Goal: Task Accomplishment & Management: Use online tool/utility

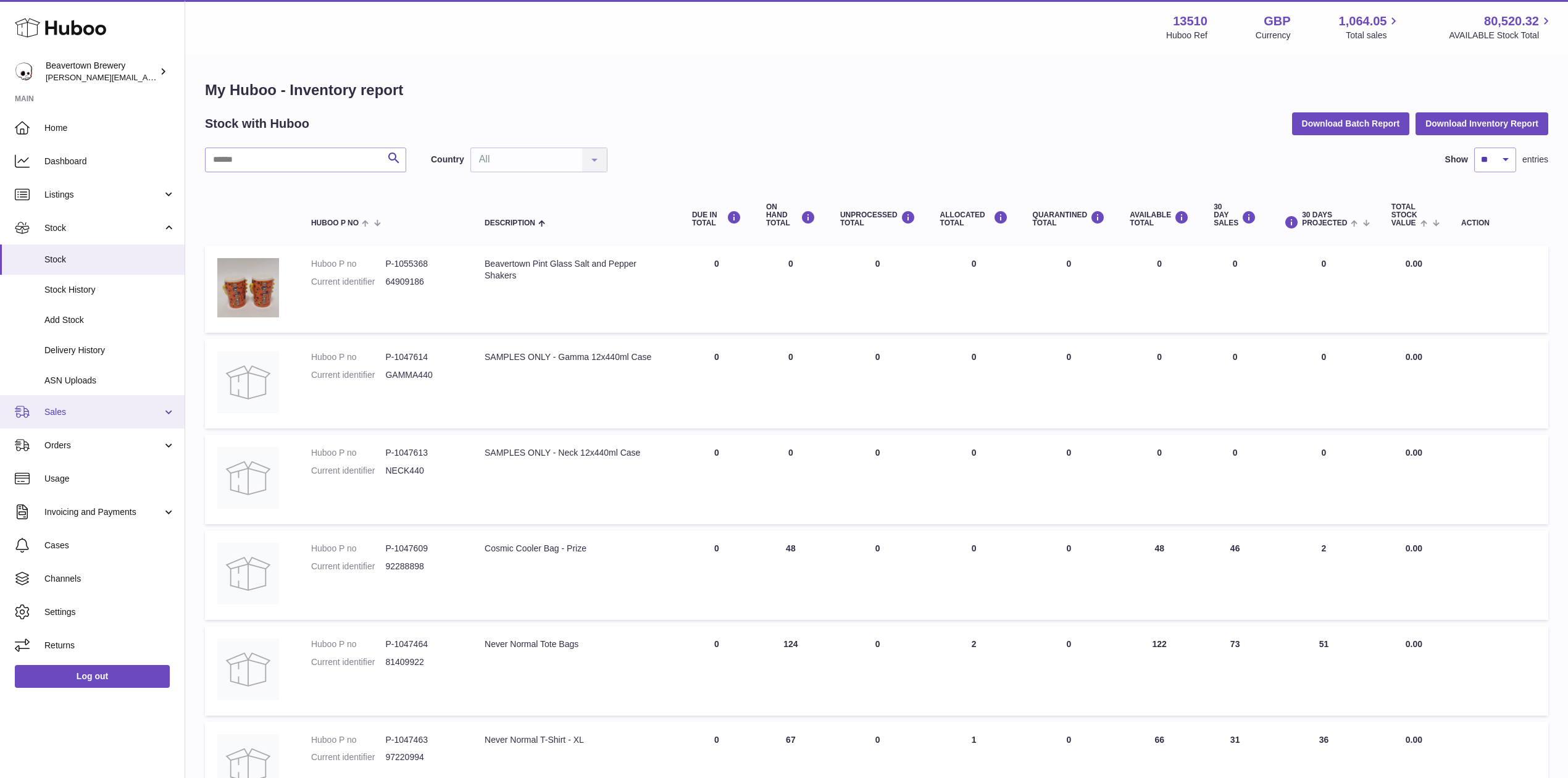
click at [77, 399] on link "Sales" at bounding box center [92, 412] width 184 height 34
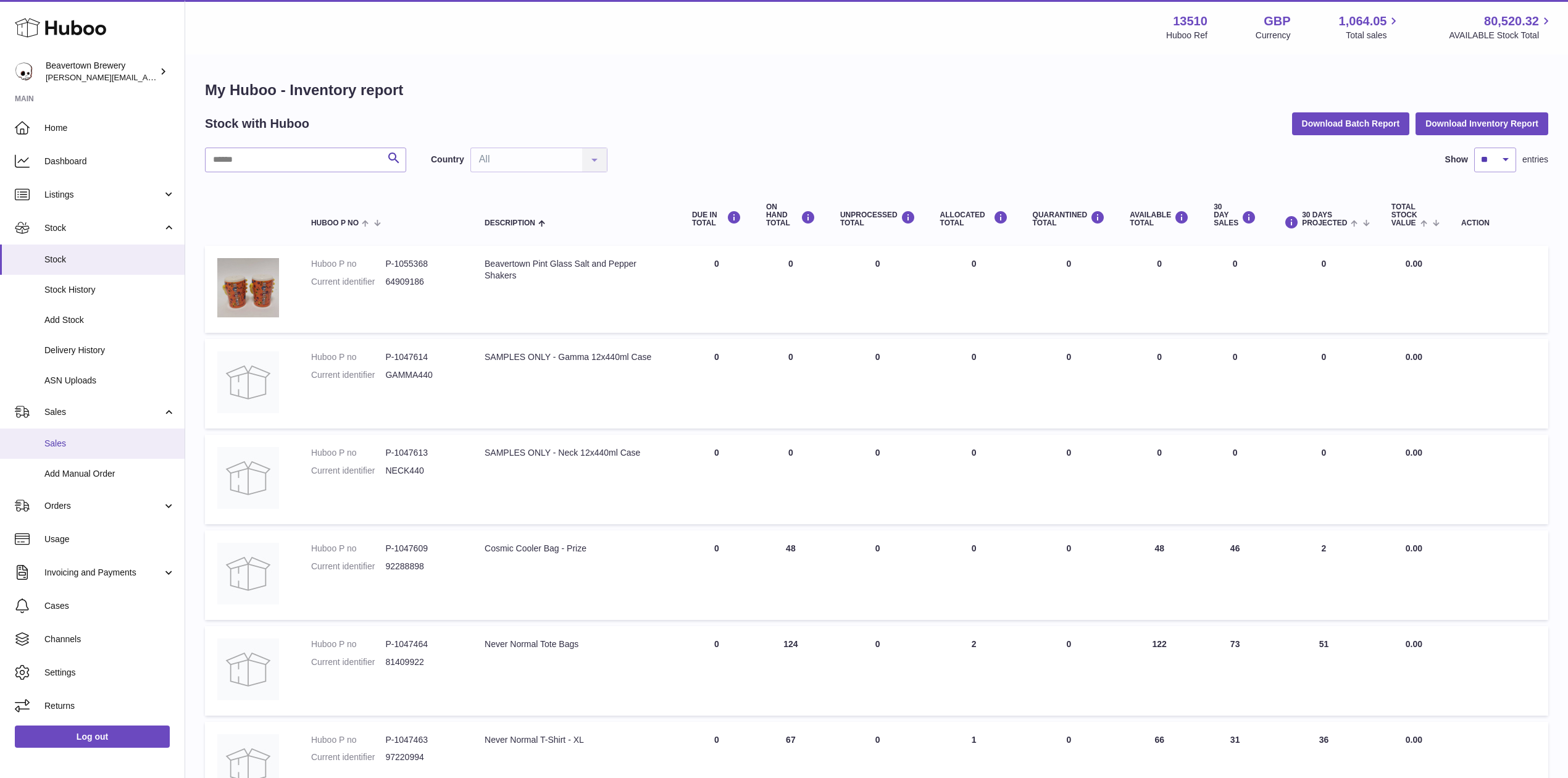
click at [72, 450] on span "Sales" at bounding box center [110, 444] width 131 height 12
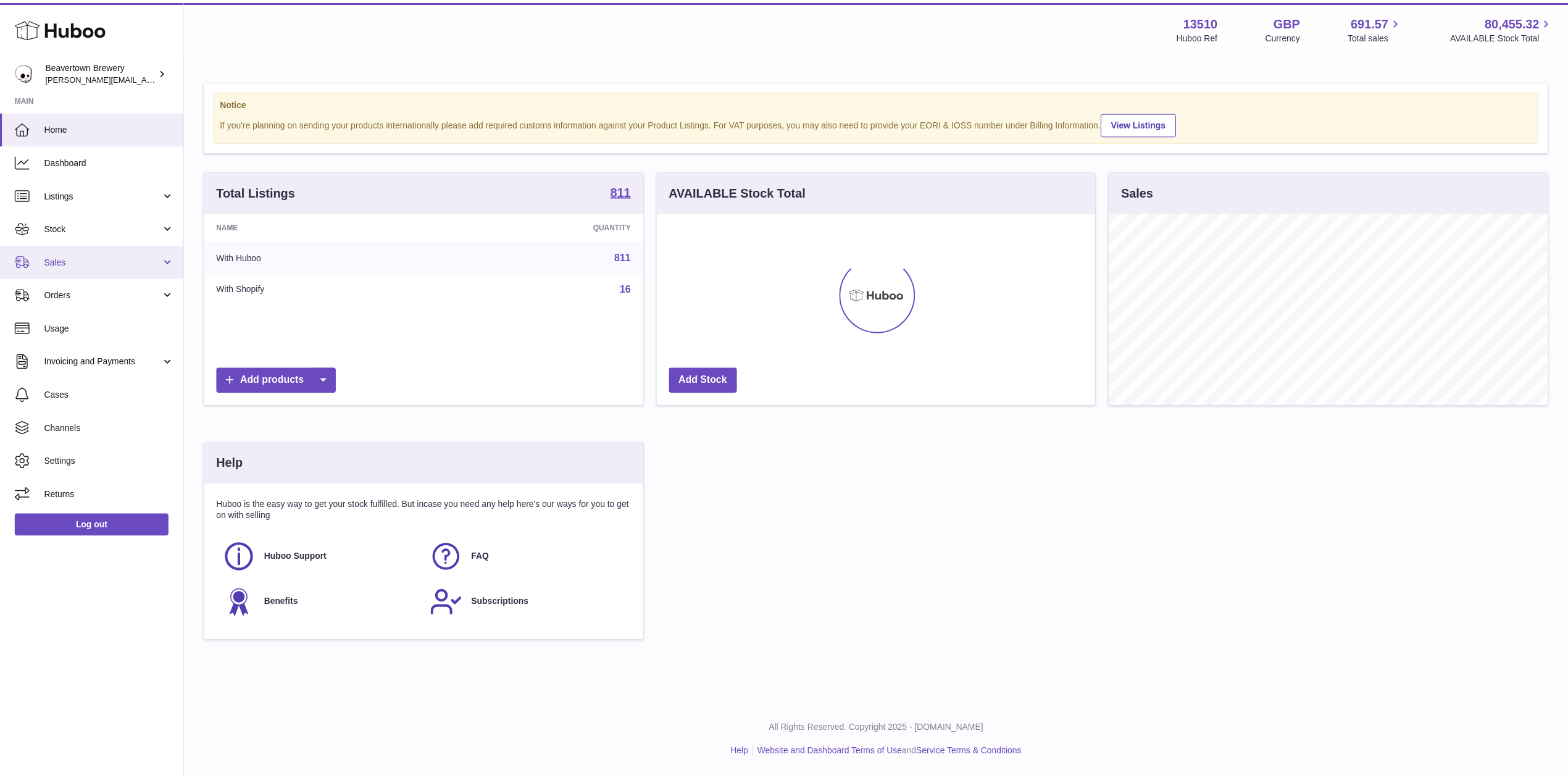
scroll to position [617423, 616806]
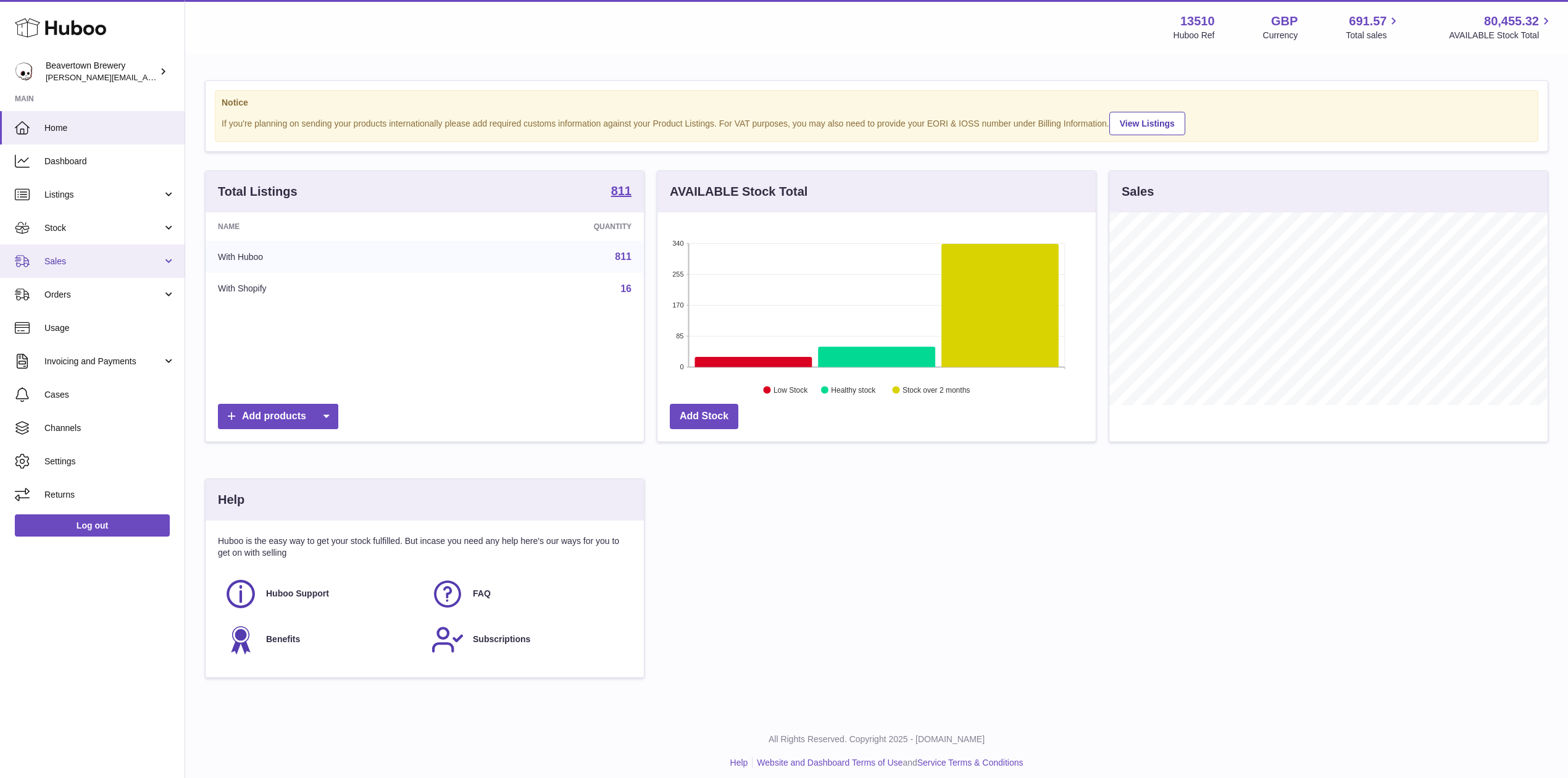
click at [102, 249] on link "Sales" at bounding box center [92, 261] width 184 height 34
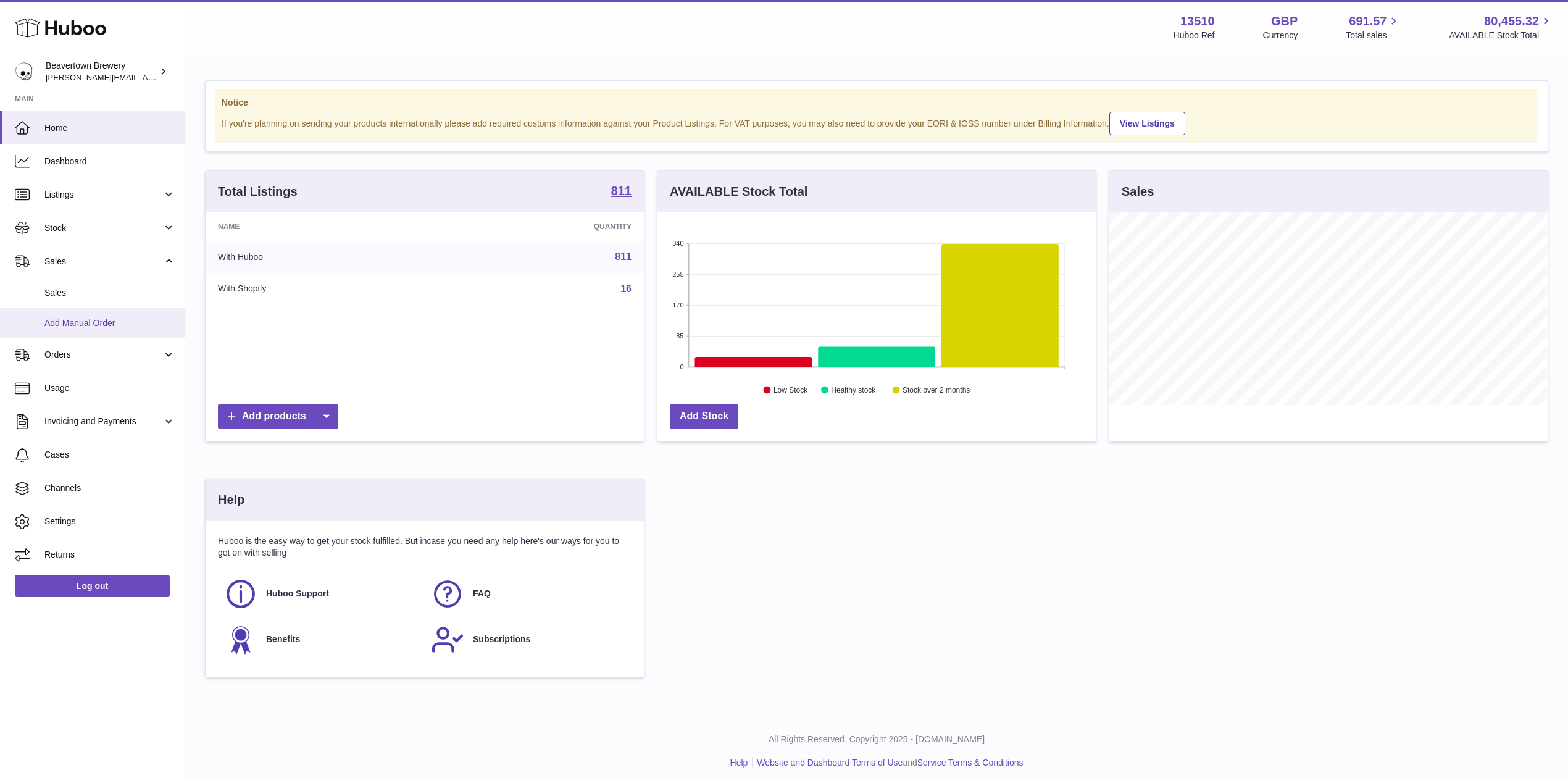
click at [87, 310] on link "Add Manual Order" at bounding box center [92, 323] width 184 height 30
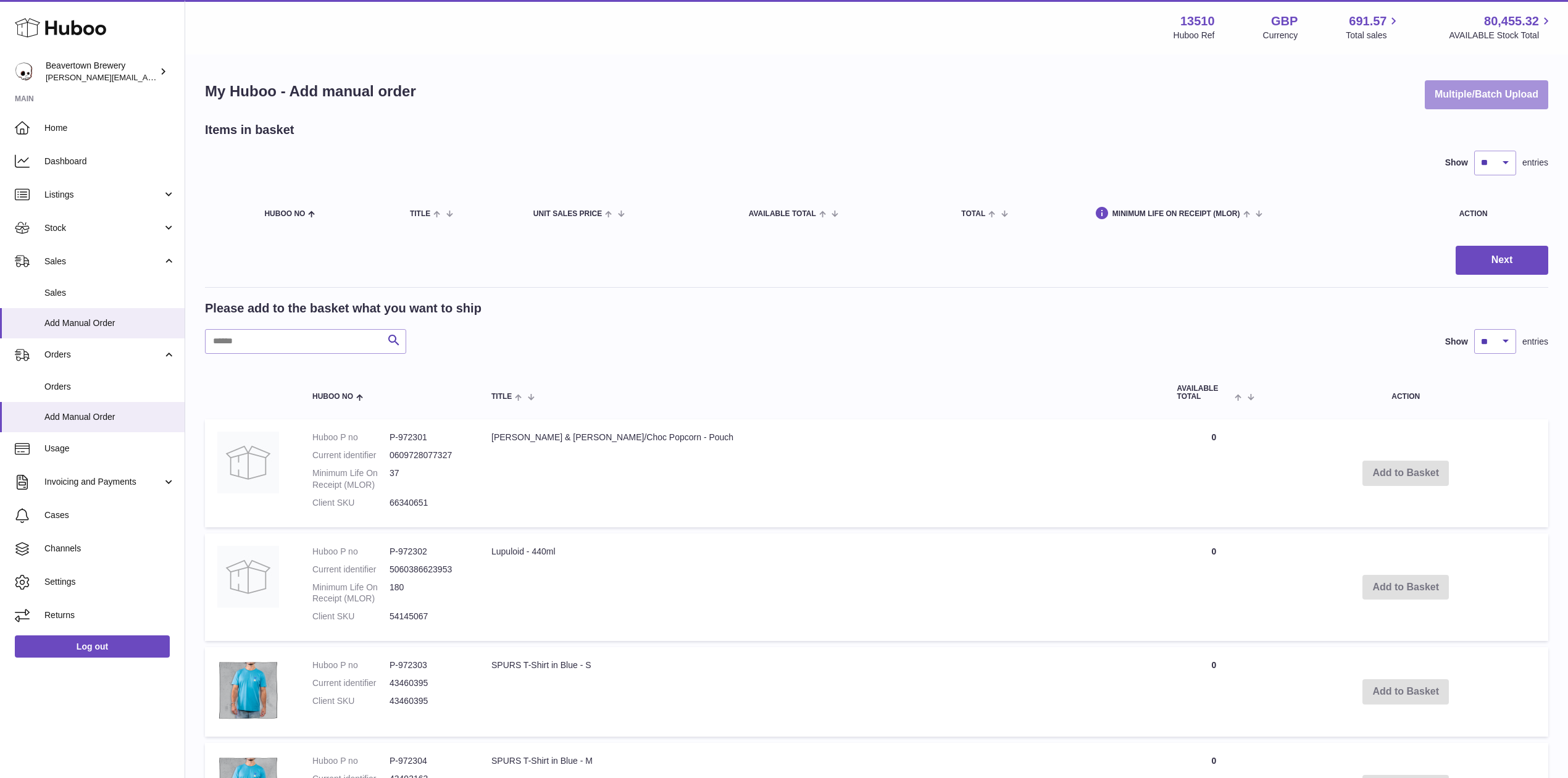
click at [1497, 102] on button "Multiple/Batch Upload" at bounding box center [1486, 94] width 124 height 29
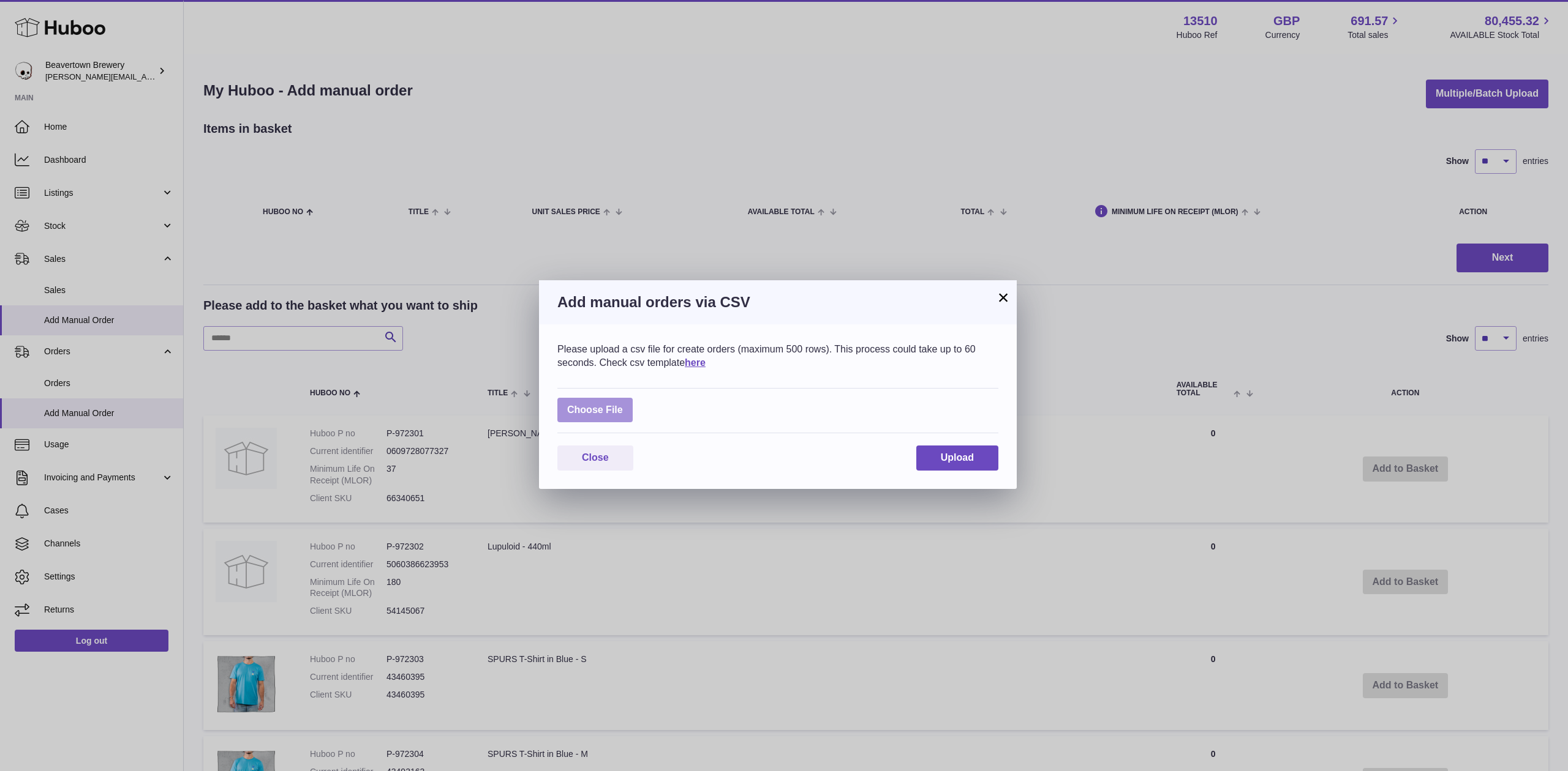
click at [559, 408] on label at bounding box center [594, 410] width 75 height 25
click at [623, 405] on input "file" at bounding box center [623, 404] width 1 height 1
type input "**********"
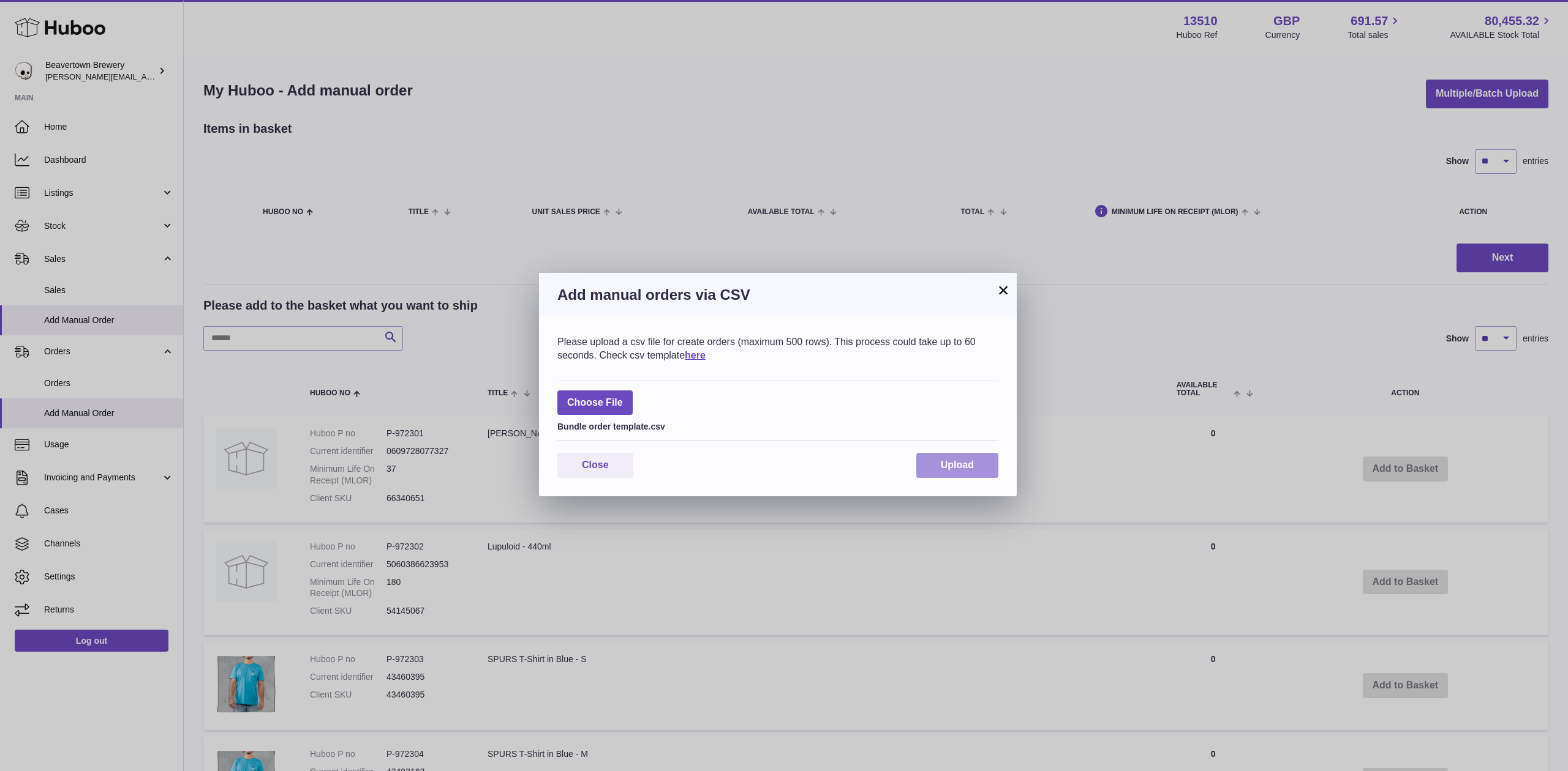
click at [933, 466] on button "Upload" at bounding box center [957, 465] width 82 height 25
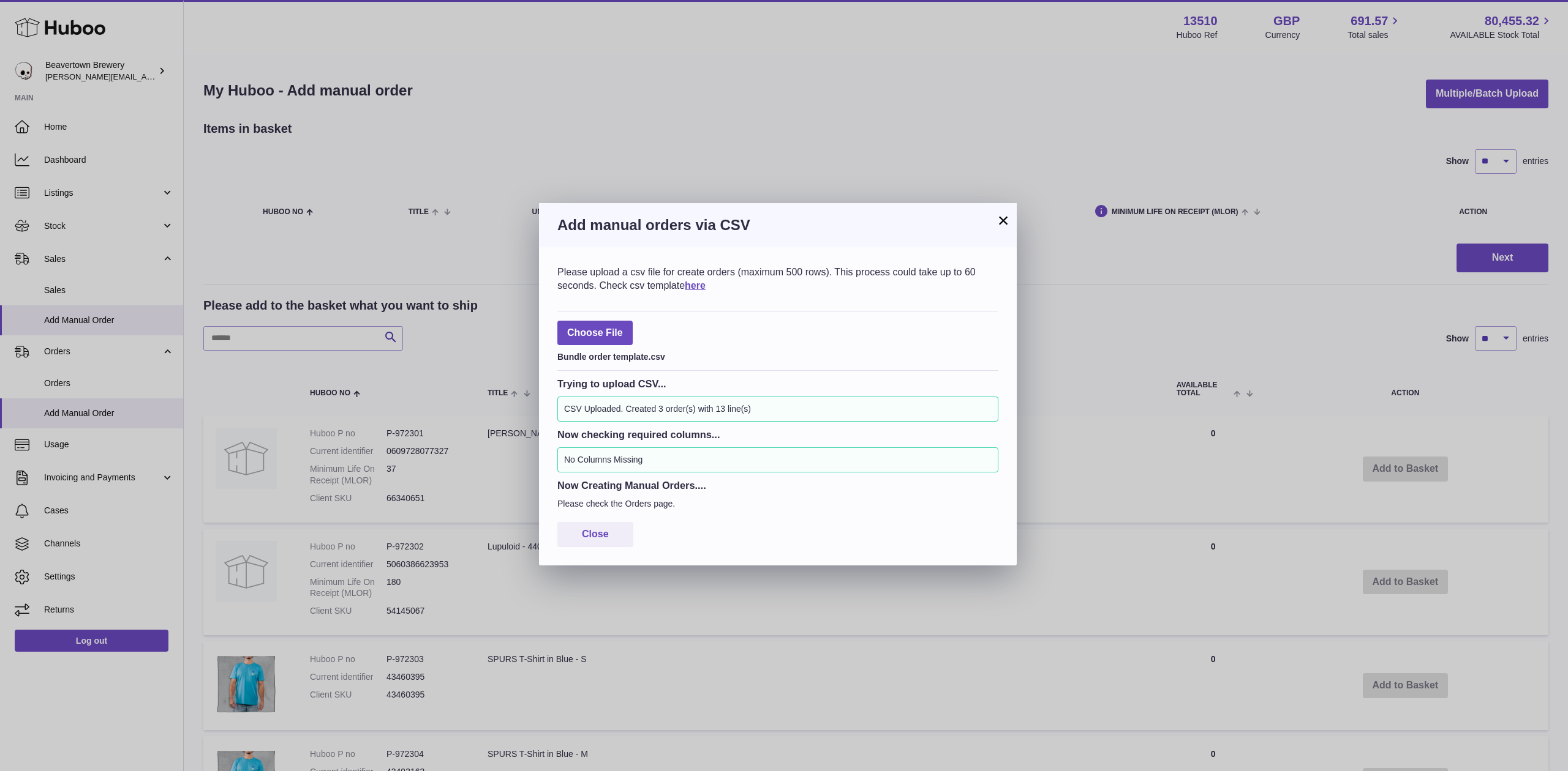
click at [1002, 219] on button "×" at bounding box center [1003, 220] width 15 height 15
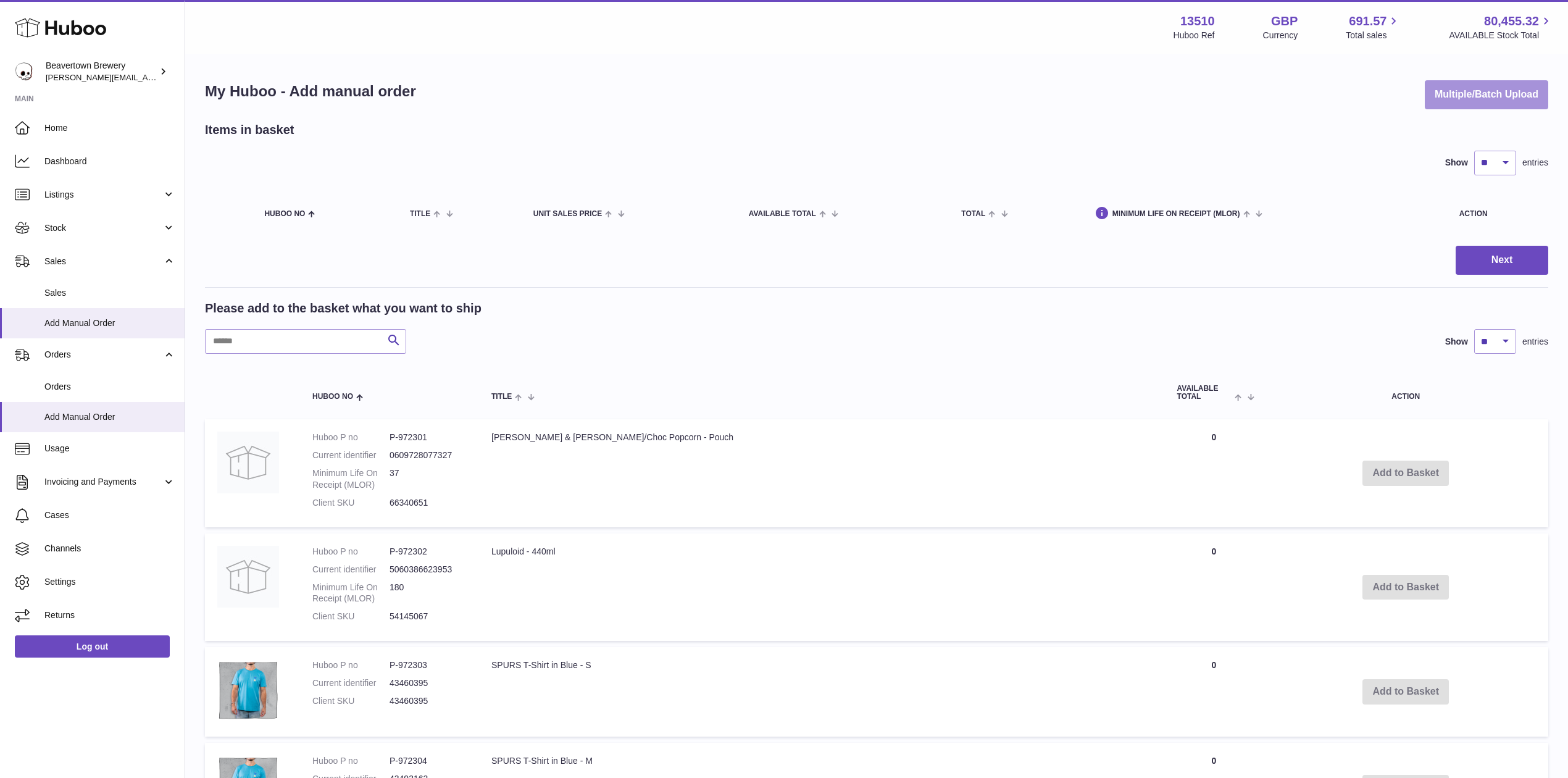
click at [1473, 89] on button "Multiple/Batch Upload" at bounding box center [1486, 94] width 124 height 29
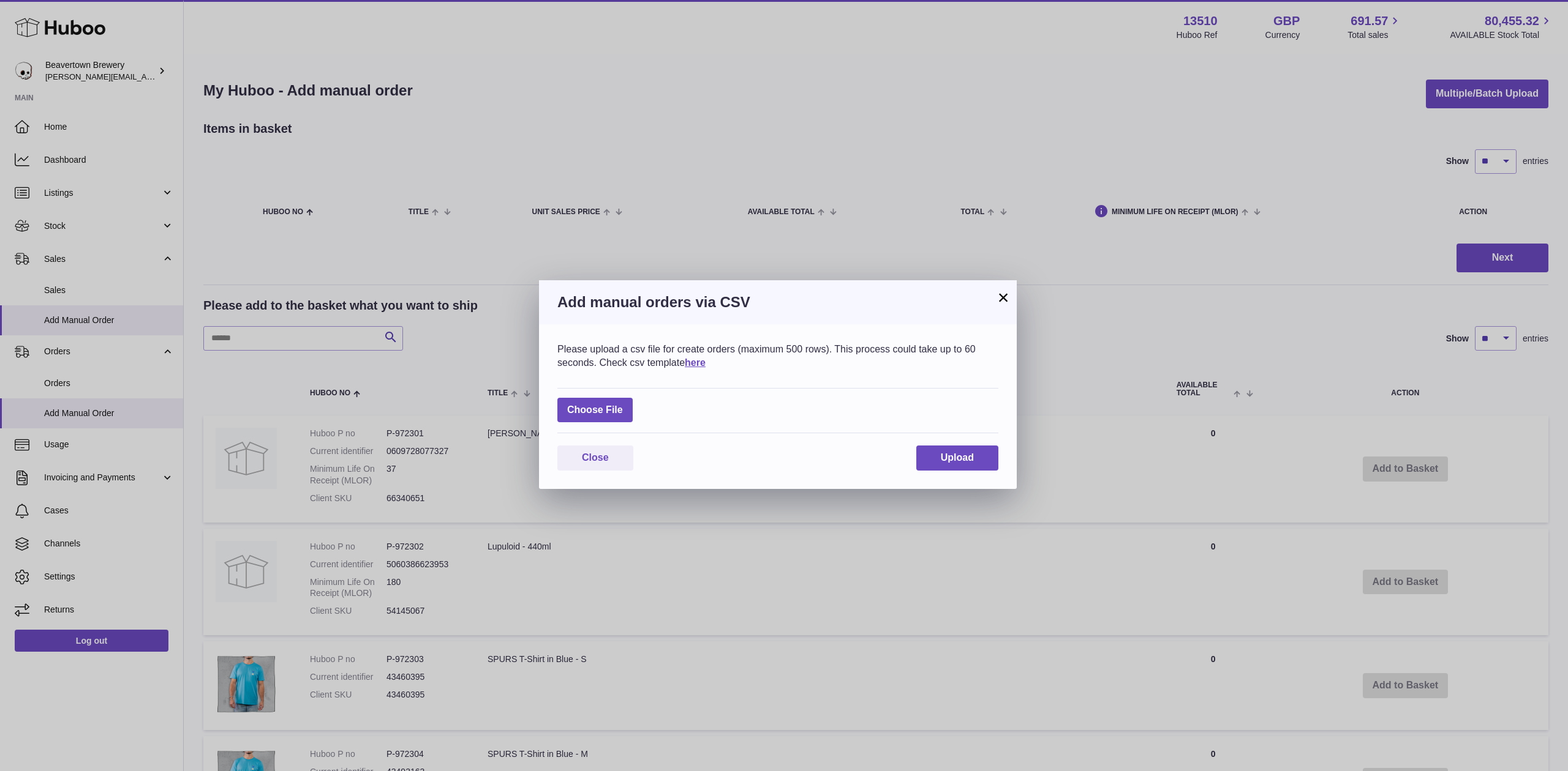
click at [635, 402] on div "Choose File" at bounding box center [777, 411] width 441 height 46
click at [623, 402] on label at bounding box center [594, 410] width 75 height 25
click at [623, 404] on input "file" at bounding box center [623, 404] width 1 height 1
type input "**********"
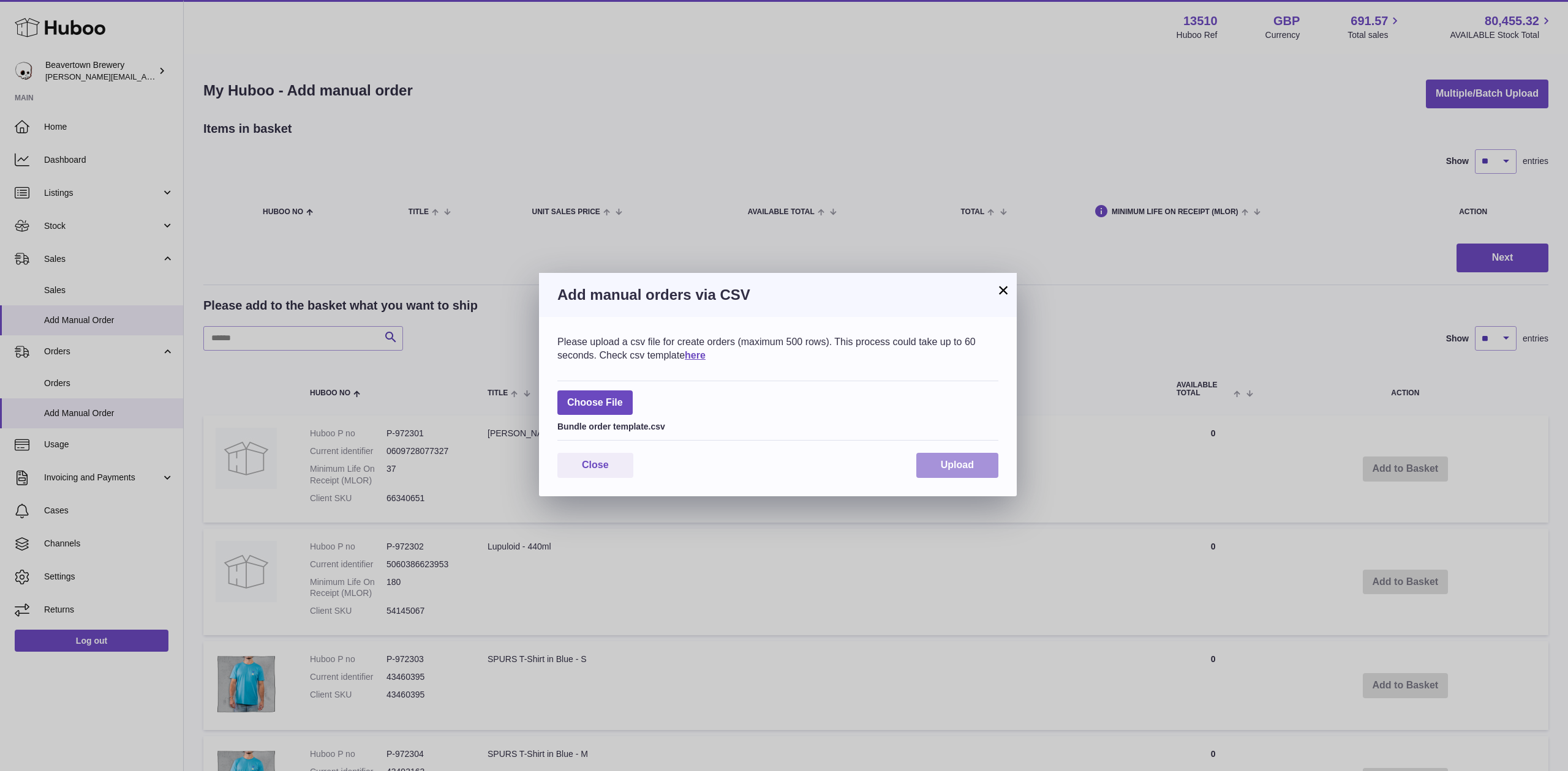
click at [961, 461] on span "Upload" at bounding box center [958, 465] width 33 height 10
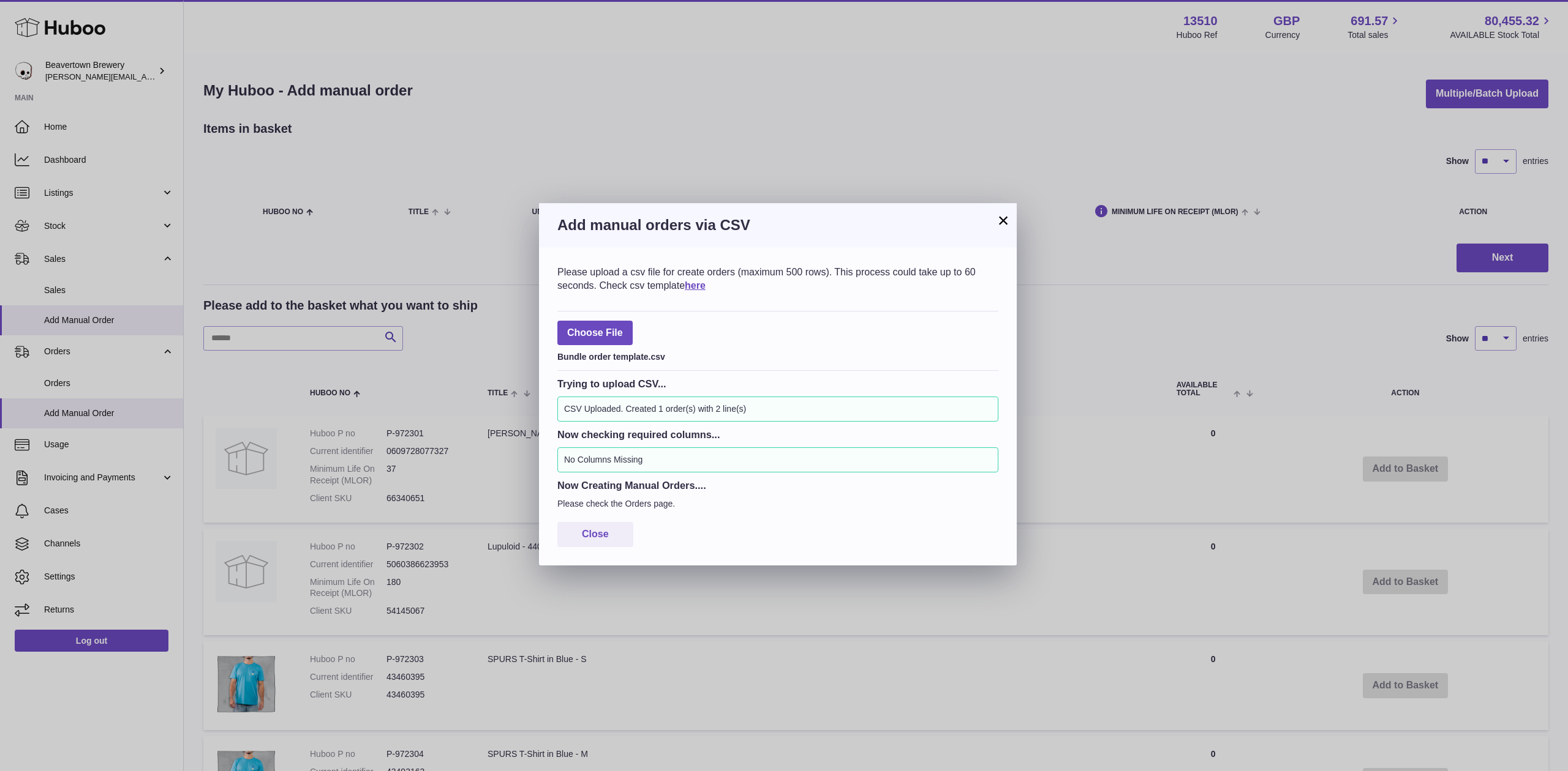
click at [992, 218] on h3 "Add manual orders via CSV" at bounding box center [777, 225] width 441 height 20
click at [997, 221] on button "×" at bounding box center [1003, 220] width 15 height 15
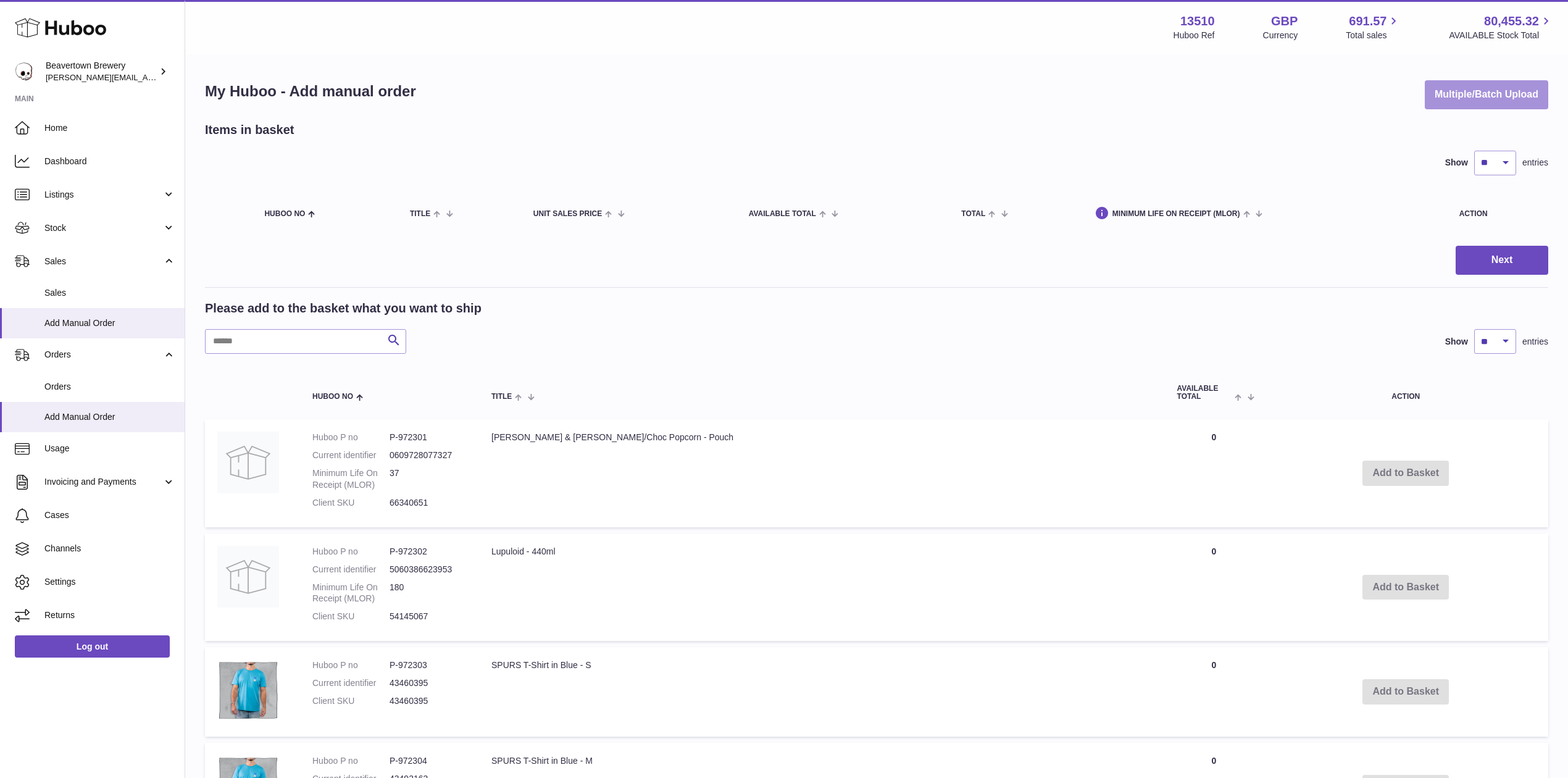
click at [1457, 104] on button "Multiple/Batch Upload" at bounding box center [1486, 94] width 124 height 29
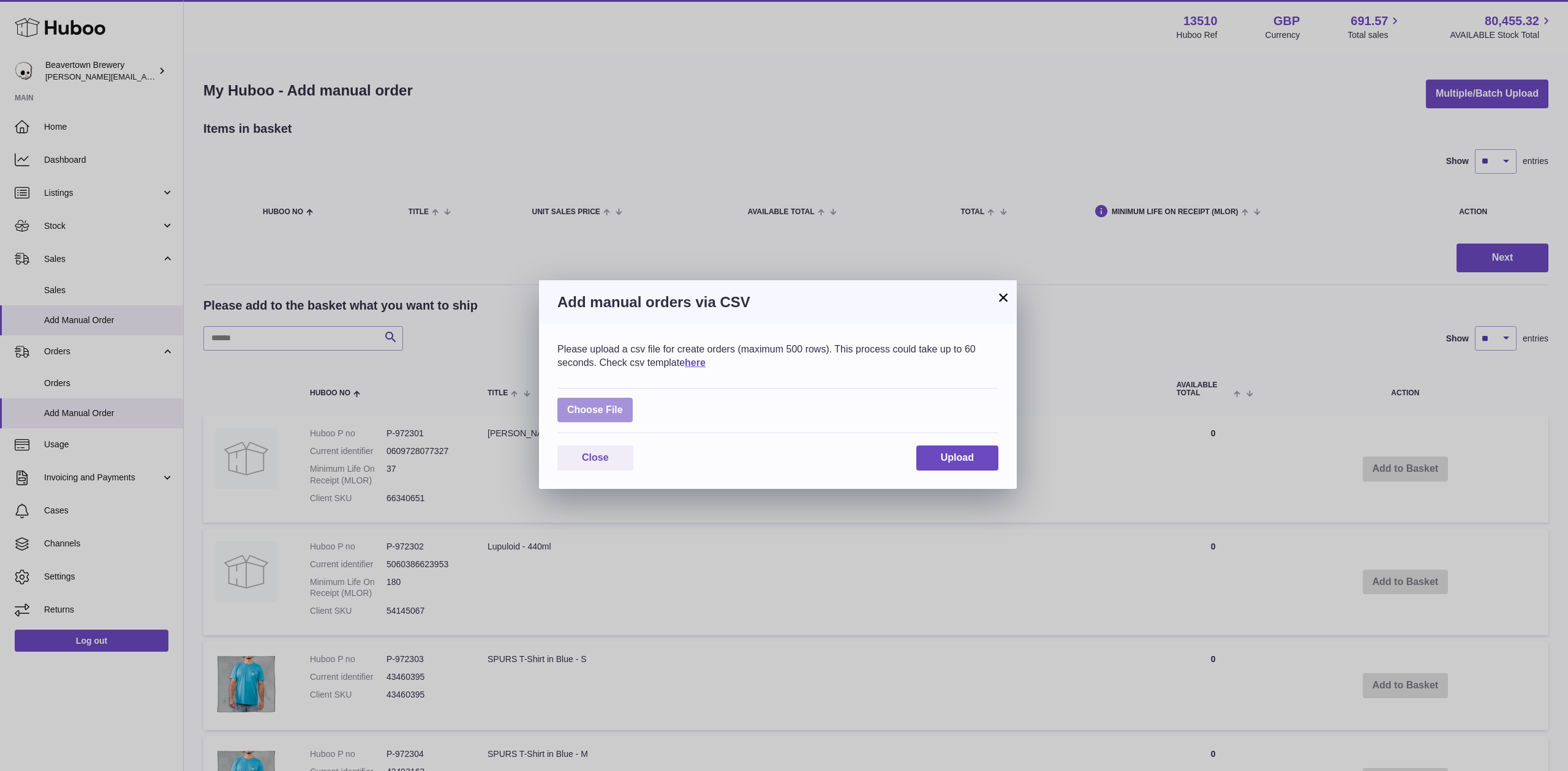
click at [578, 421] on label at bounding box center [594, 410] width 75 height 25
click at [623, 405] on input "file" at bounding box center [623, 404] width 1 height 1
type input "**********"
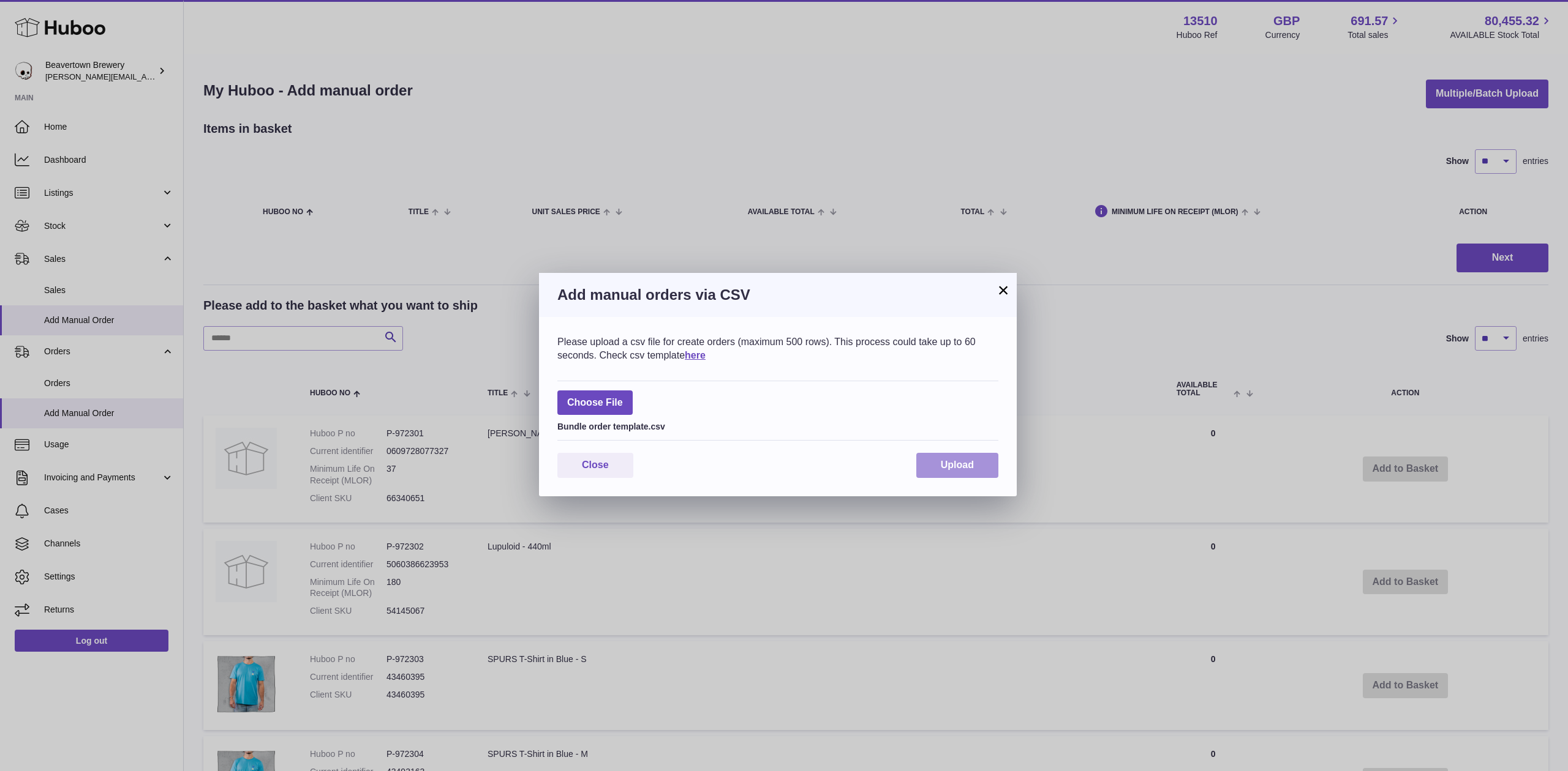
click at [927, 465] on button "Upload" at bounding box center [957, 465] width 82 height 25
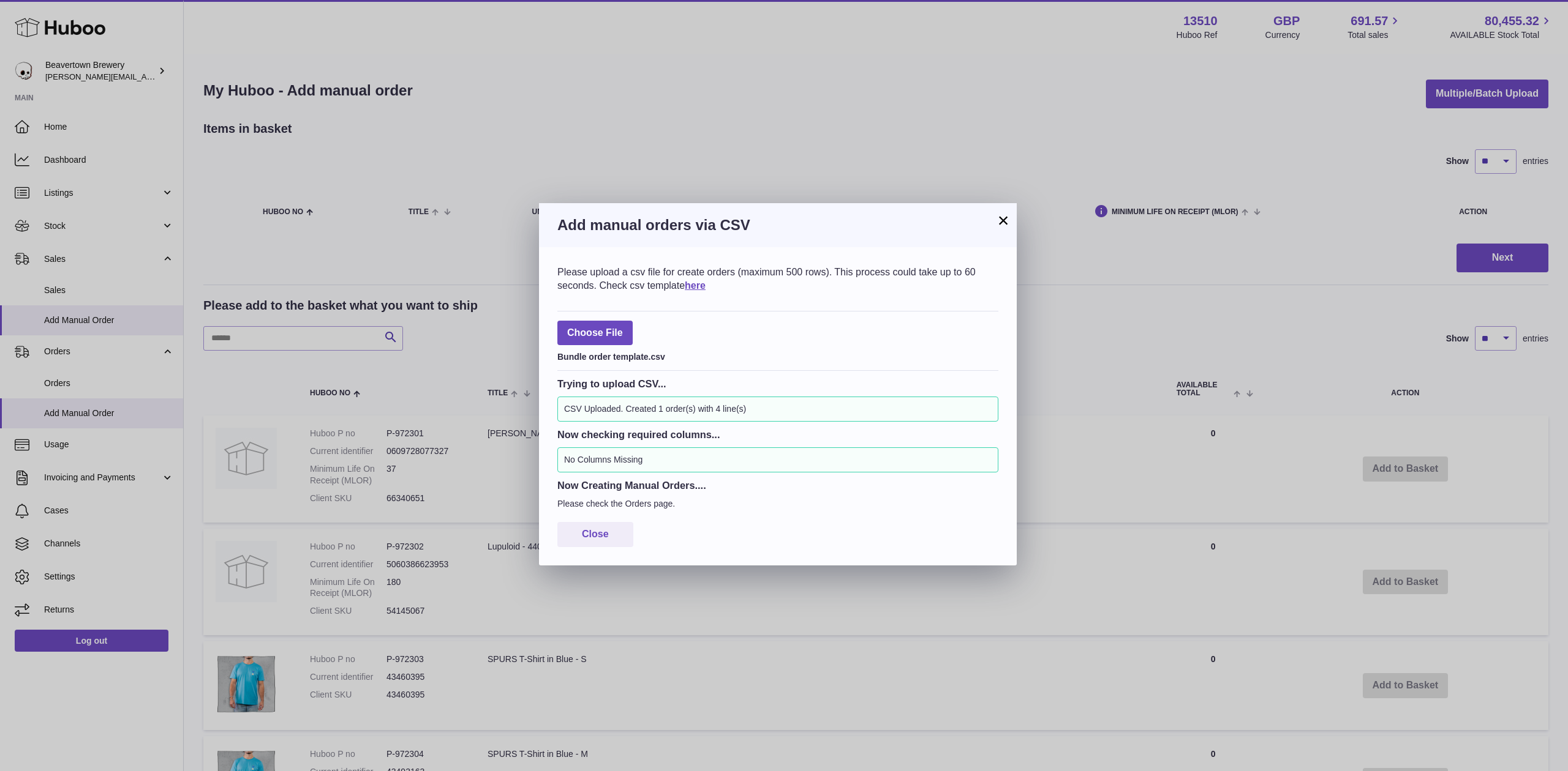
click at [1003, 221] on button "×" at bounding box center [1003, 220] width 15 height 15
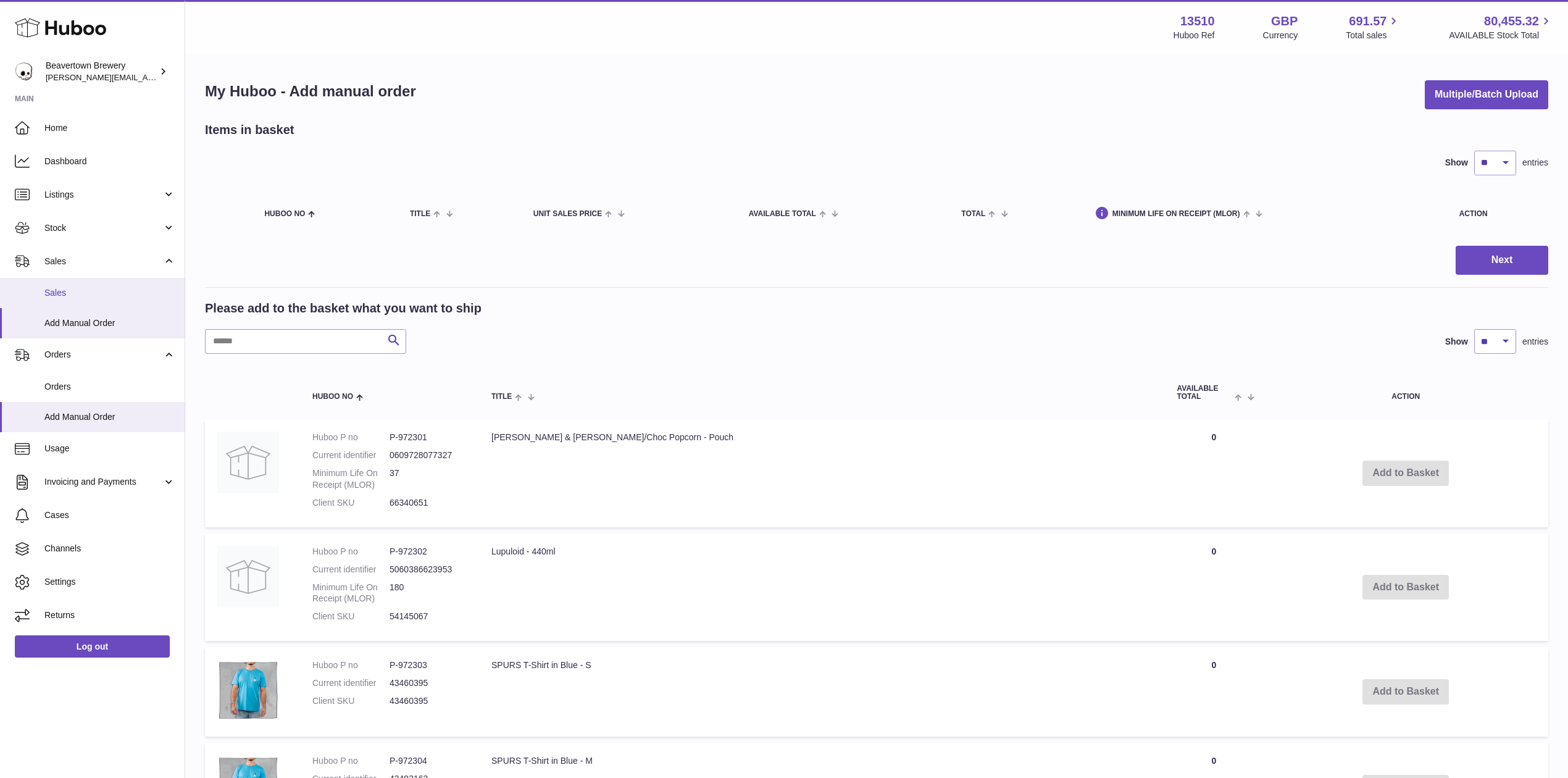
click at [77, 290] on span "Sales" at bounding box center [110, 293] width 131 height 12
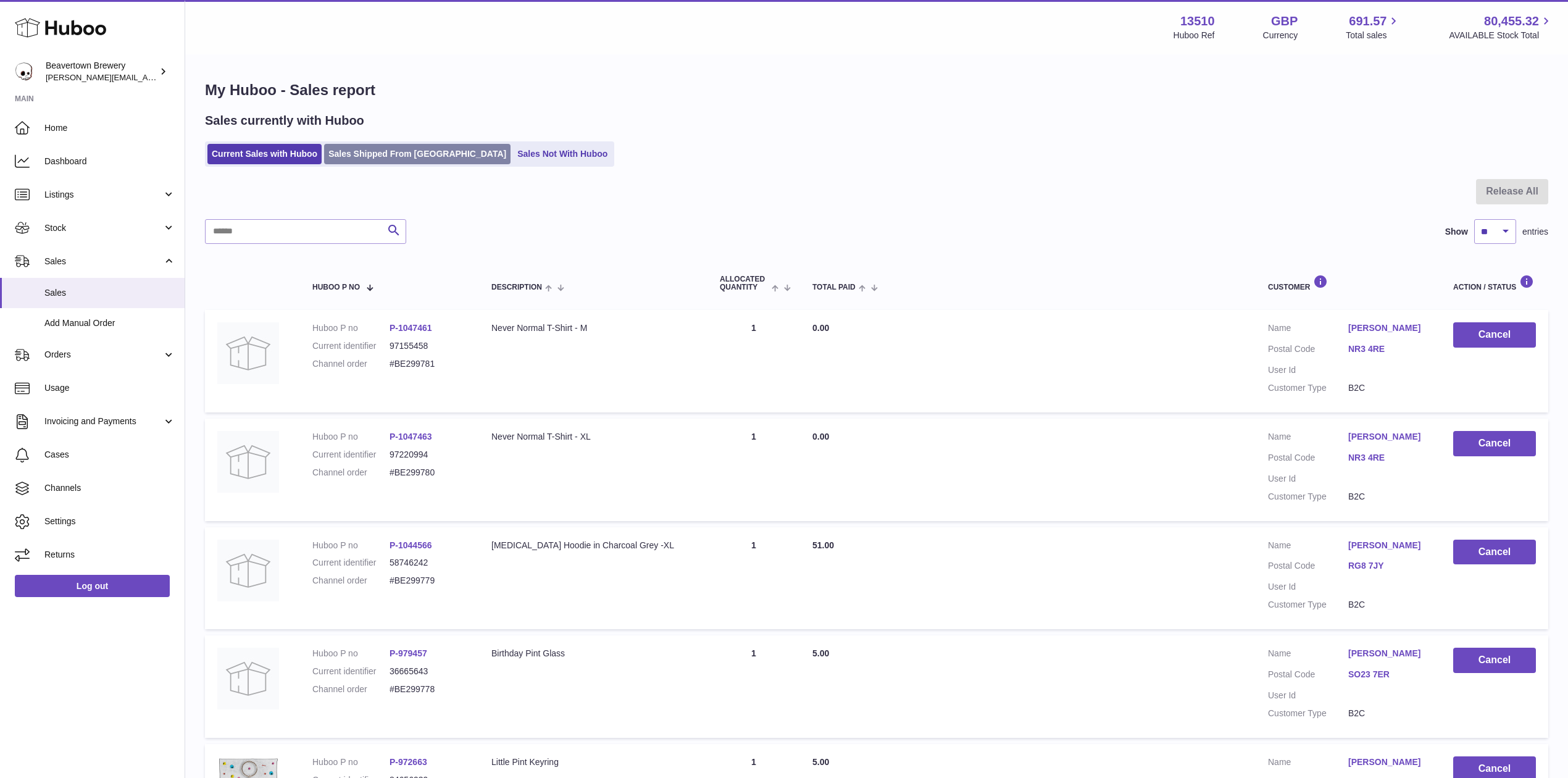
click at [448, 149] on link "Sales Shipped From Huboo" at bounding box center [417, 153] width 186 height 20
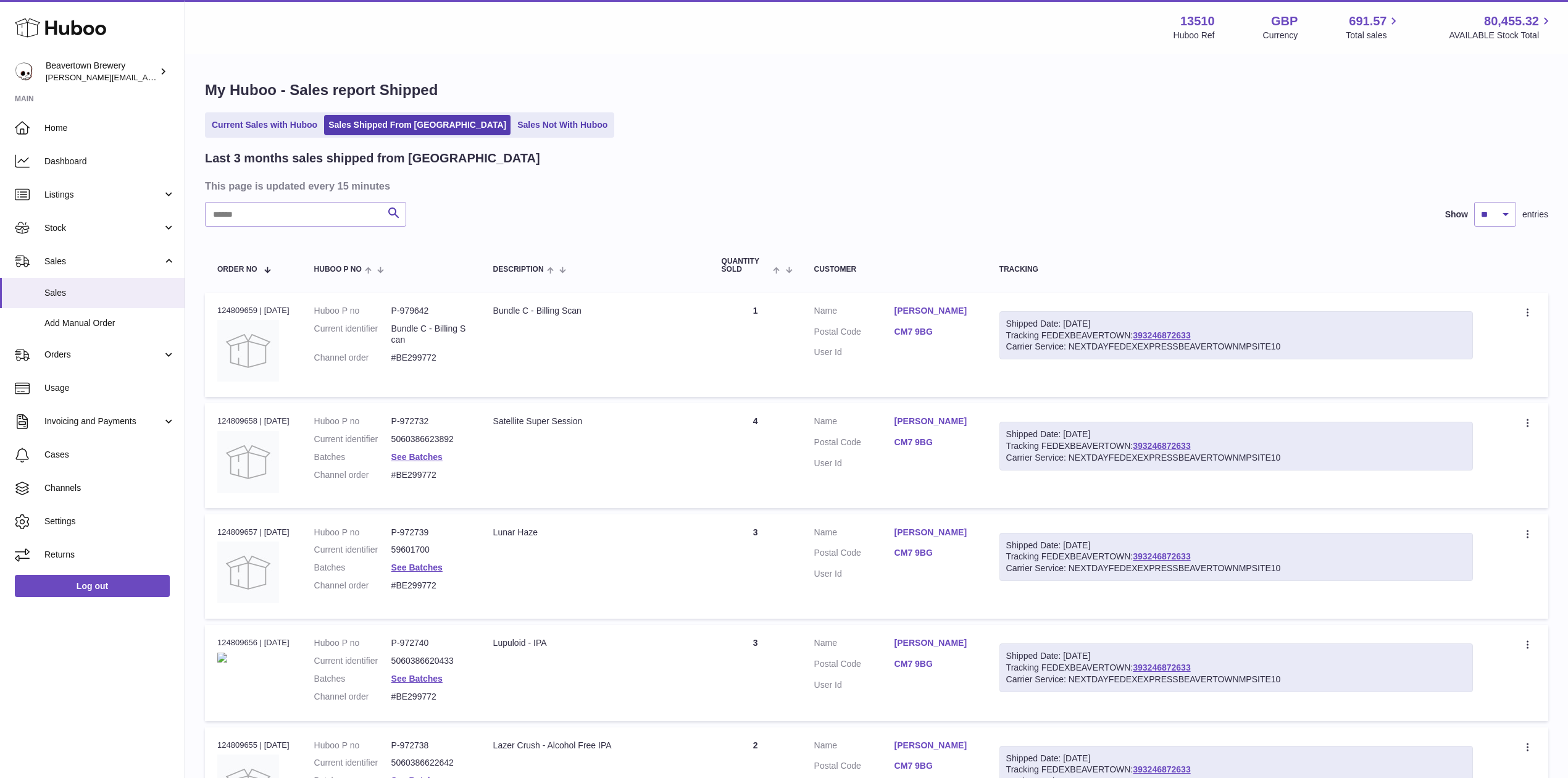
click at [502, 139] on div "My Huboo - Sales report Shipped Current Sales with Huboo Sales Shipped From Hub…" at bounding box center [876, 752] width 1382 height 1393
click at [513, 132] on link "Sales Not With Huboo" at bounding box center [562, 124] width 99 height 20
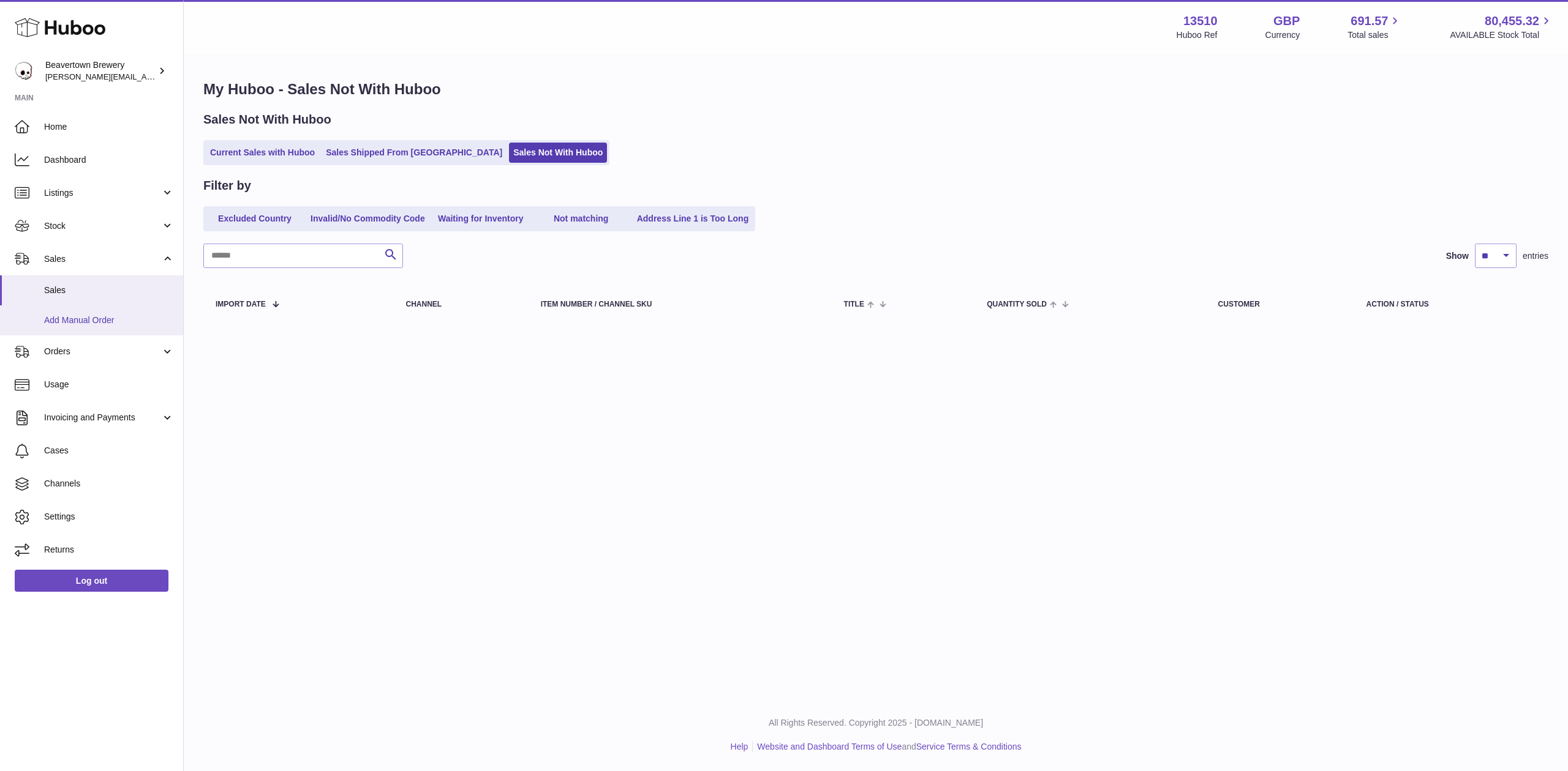
click at [89, 331] on link "Add Manual Order" at bounding box center [91, 320] width 183 height 30
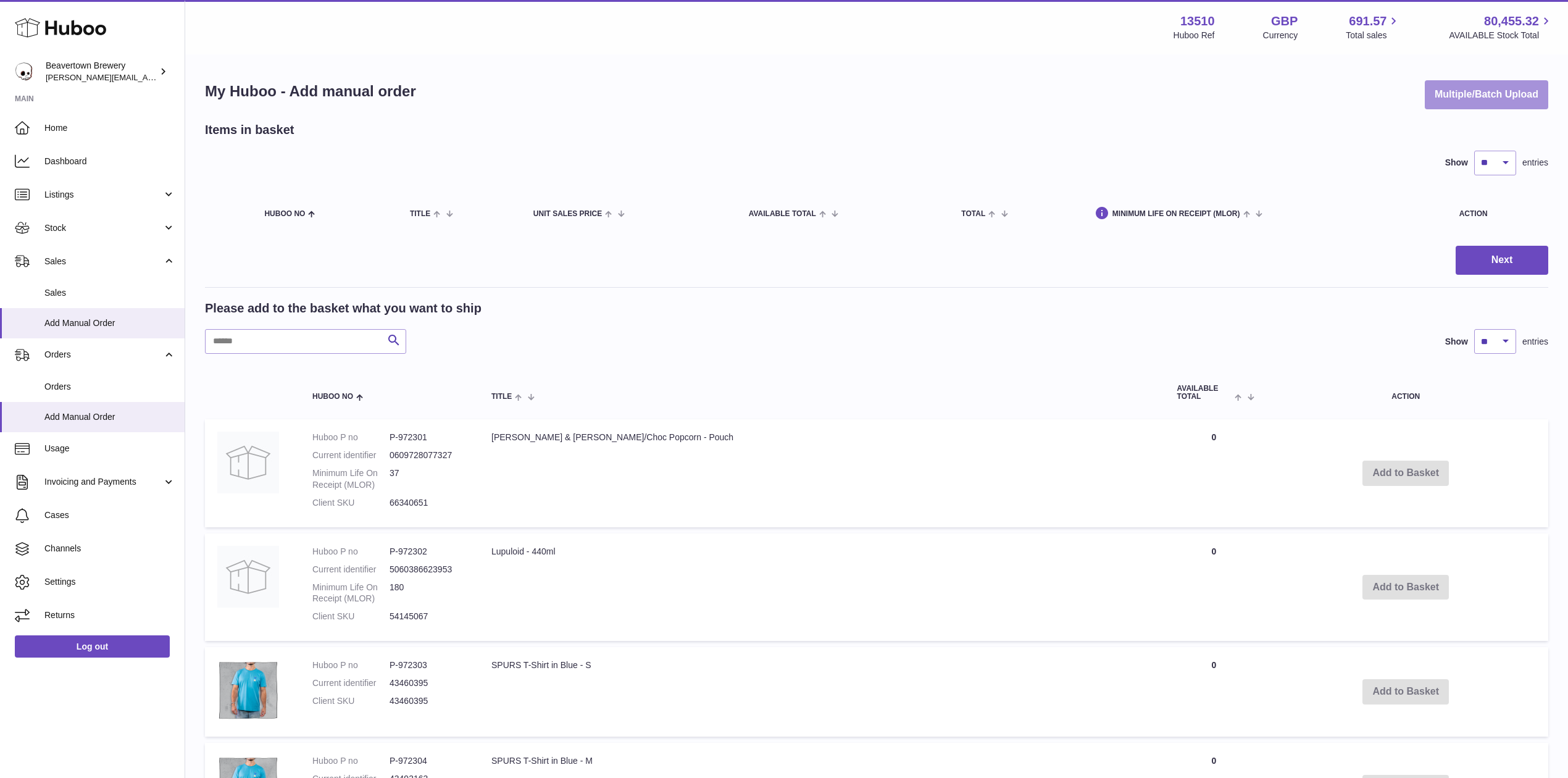
click at [1454, 83] on button "Multiple/Batch Upload" at bounding box center [1486, 94] width 124 height 29
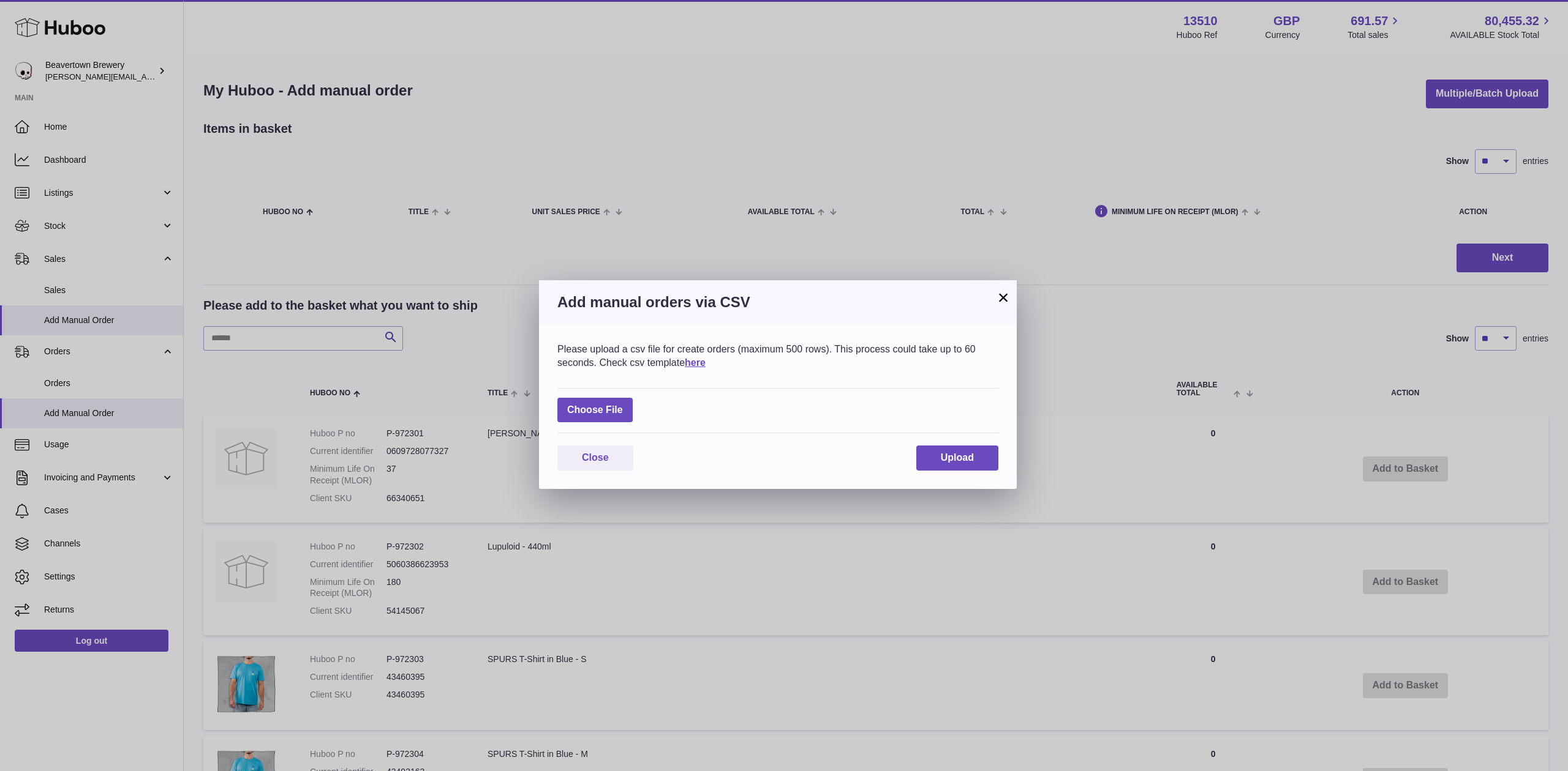
click at [635, 404] on div "Choose File" at bounding box center [777, 411] width 441 height 46
click at [630, 414] on label at bounding box center [594, 410] width 75 height 25
click at [623, 405] on input "file" at bounding box center [623, 404] width 1 height 1
type input "**********"
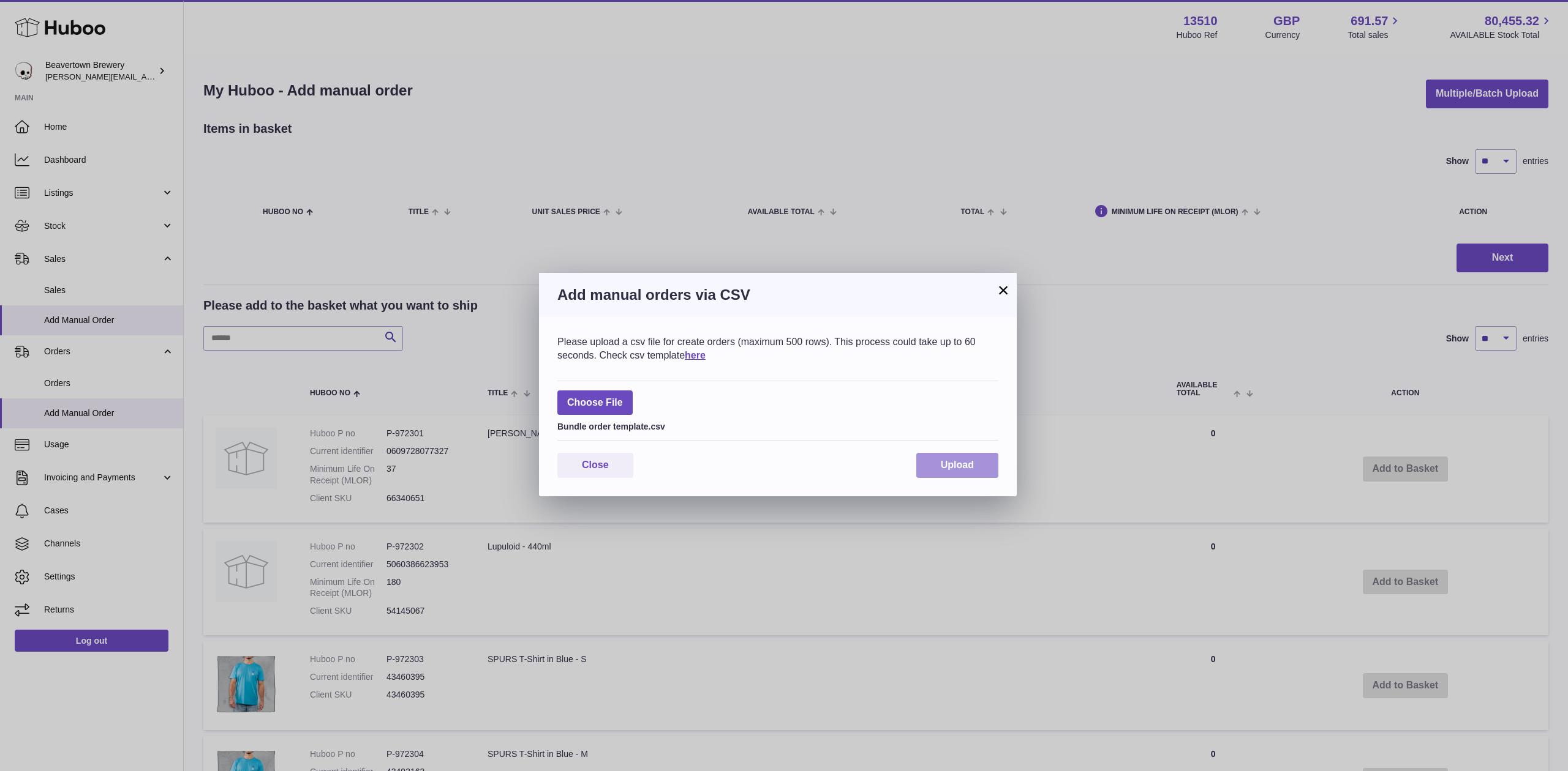
click at [946, 461] on span "Upload" at bounding box center [958, 465] width 33 height 10
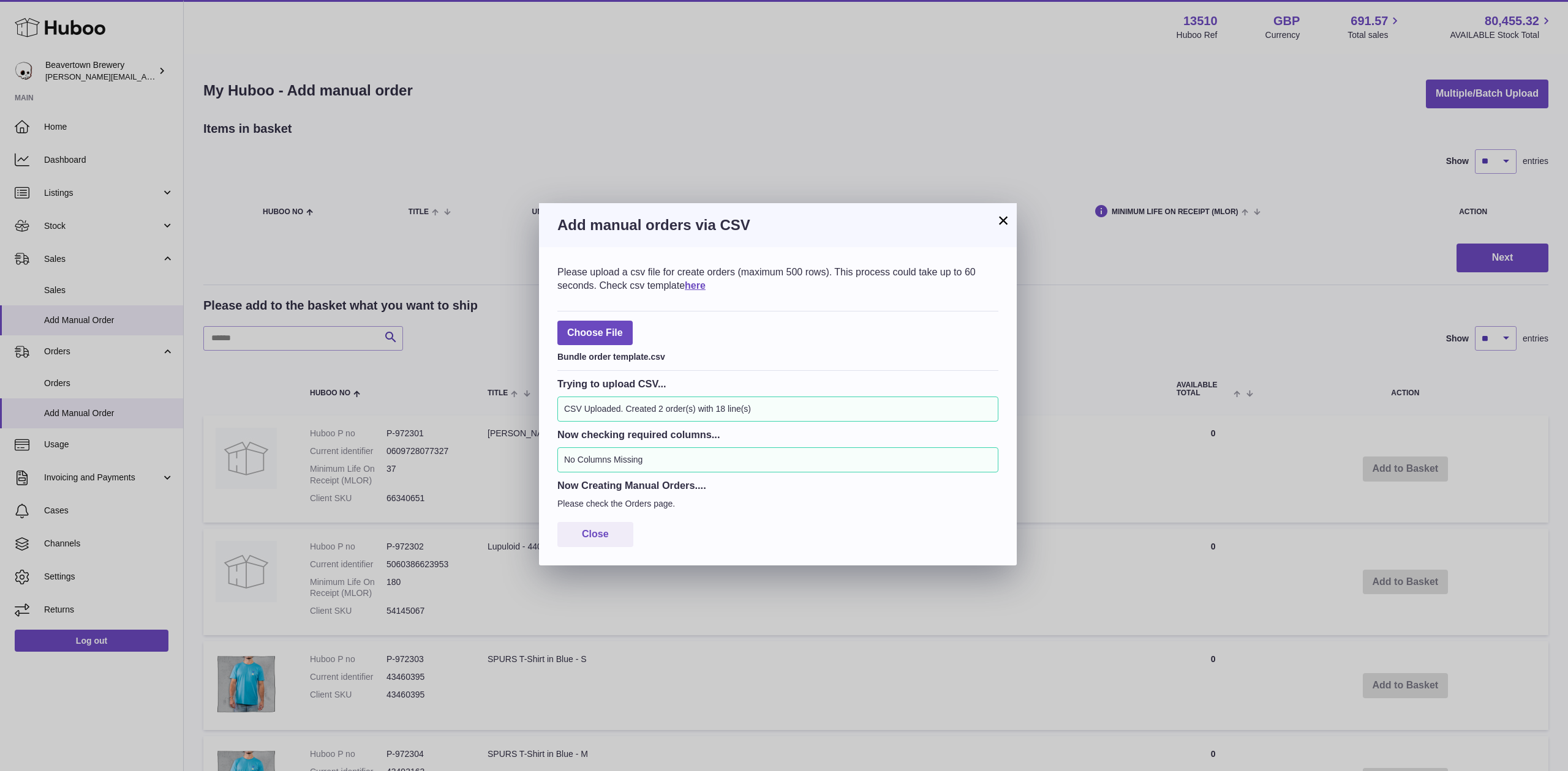
click at [734, 275] on div "Please upload a csv file for create orders (maximum 500 rows). This process cou…" at bounding box center [777, 278] width 441 height 26
click at [992, 230] on h3 "Add manual orders via CSV" at bounding box center [777, 225] width 441 height 20
click at [995, 226] on h3 "Add manual orders via CSV" at bounding box center [777, 225] width 441 height 20
click at [1001, 221] on button "×" at bounding box center [1003, 220] width 15 height 15
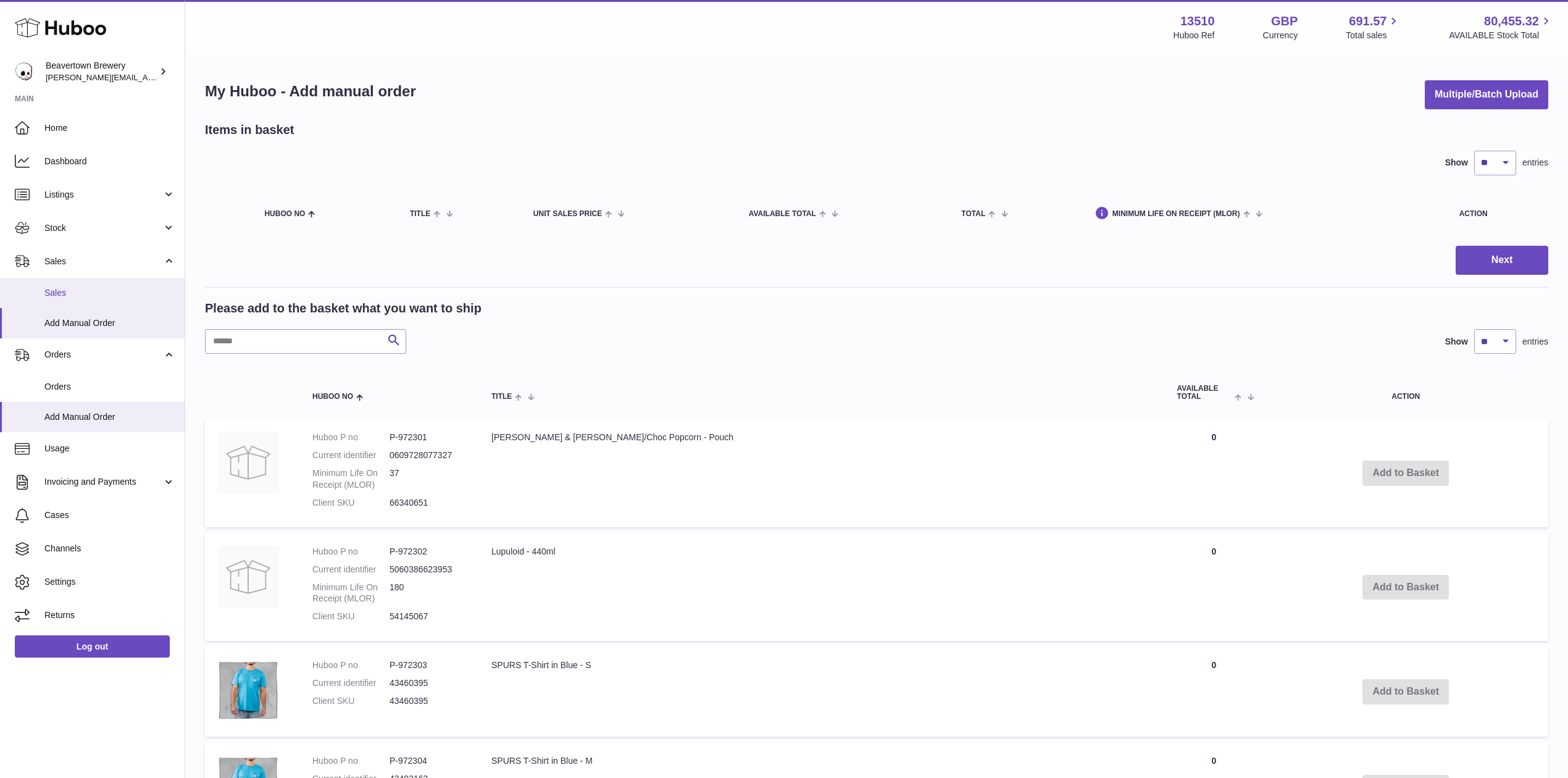
click at [47, 279] on link "Sales" at bounding box center [92, 293] width 184 height 30
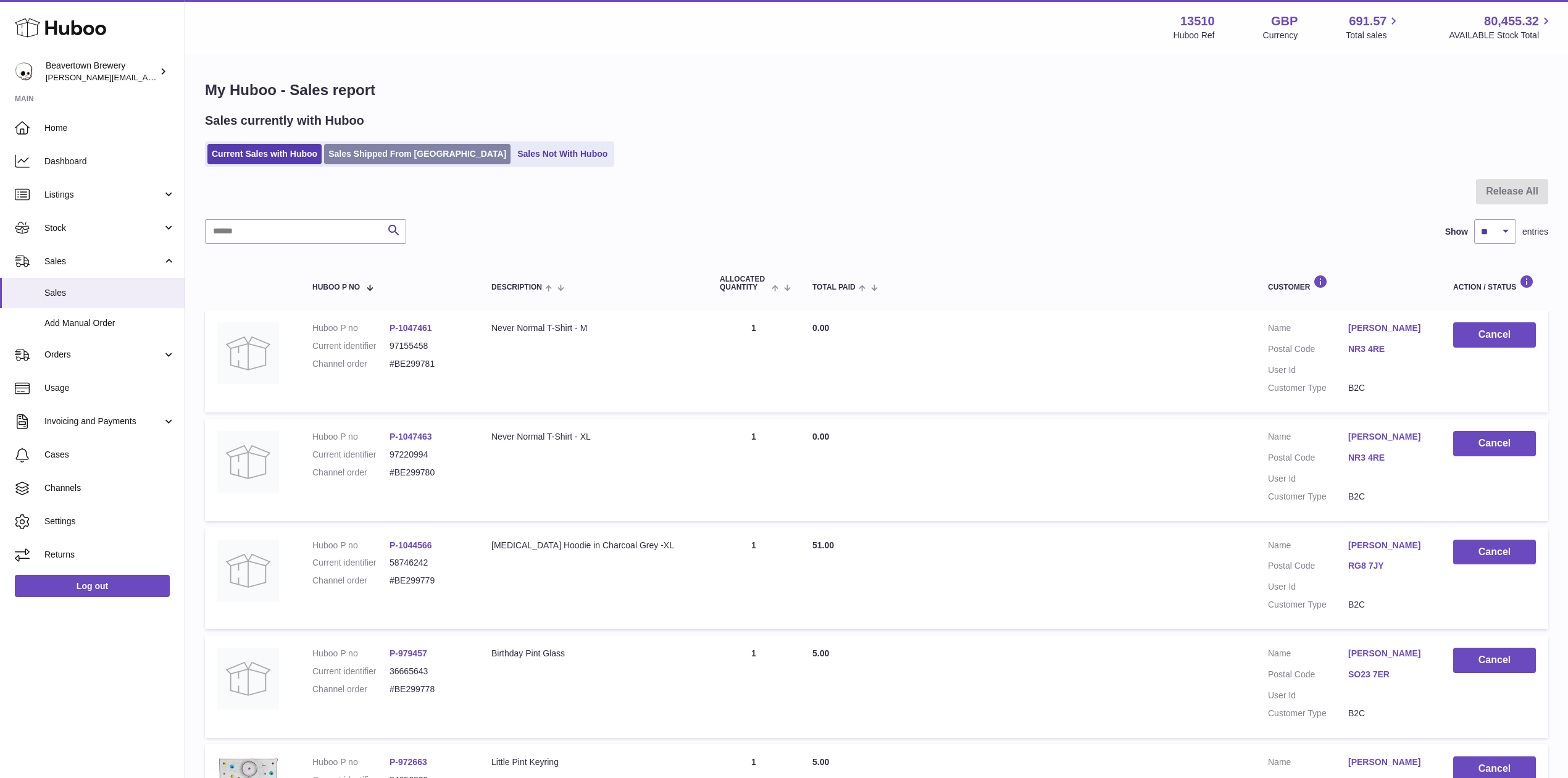
click at [442, 146] on link "Sales Shipped From Huboo" at bounding box center [417, 153] width 186 height 20
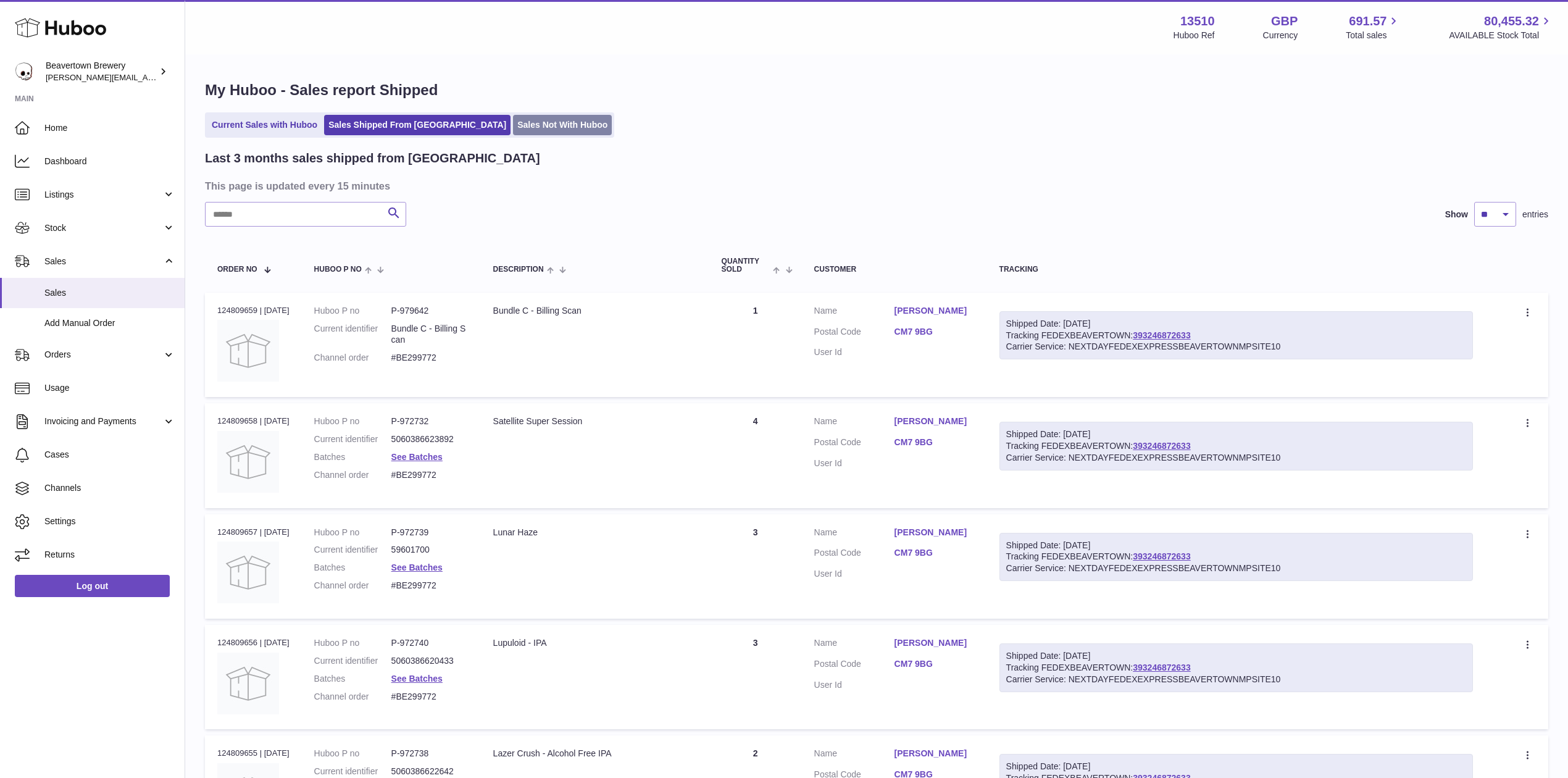
click at [513, 122] on link "Sales Not With Huboo" at bounding box center [562, 124] width 99 height 20
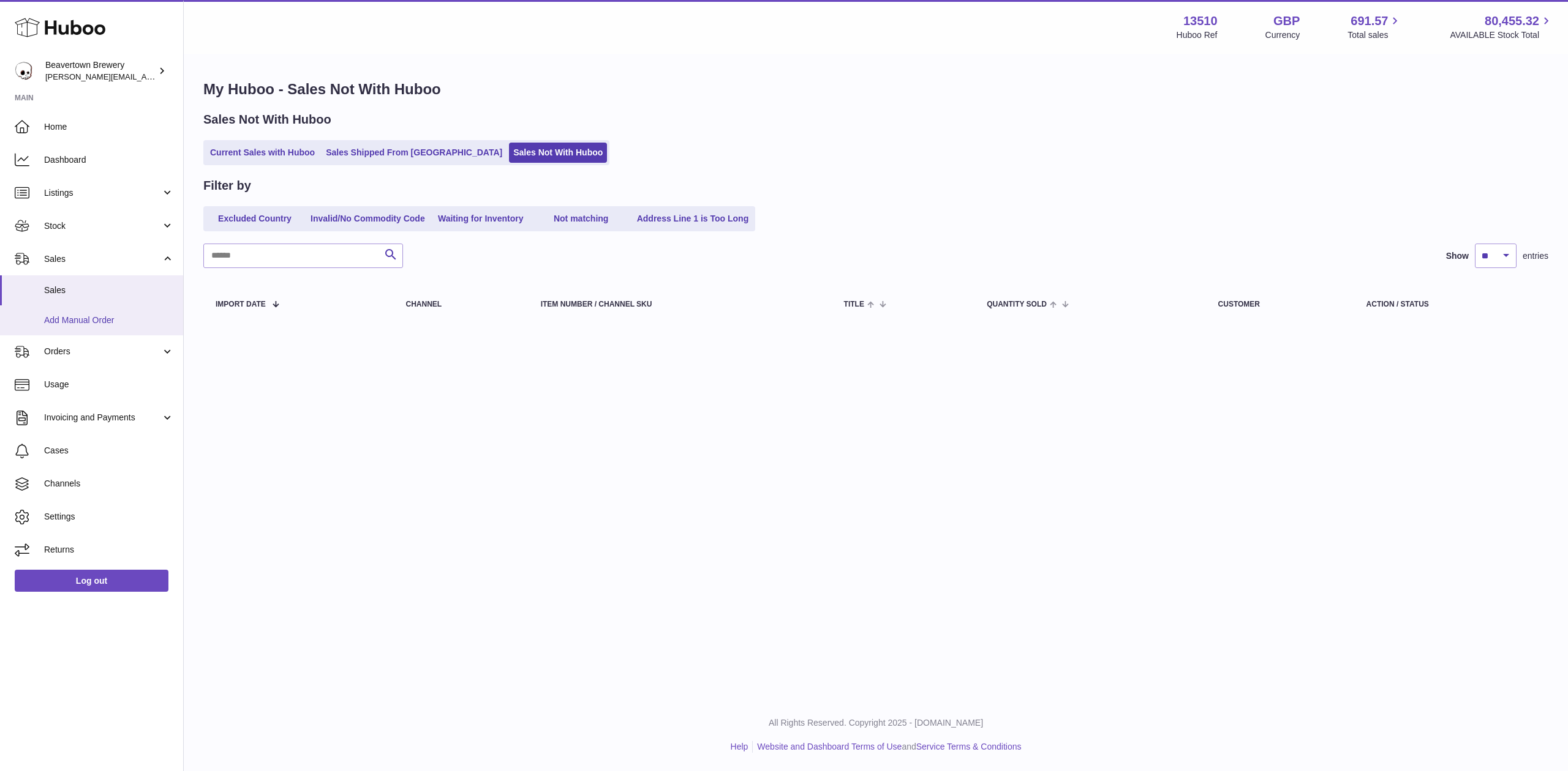
click at [100, 319] on span "Add Manual Order" at bounding box center [109, 320] width 130 height 12
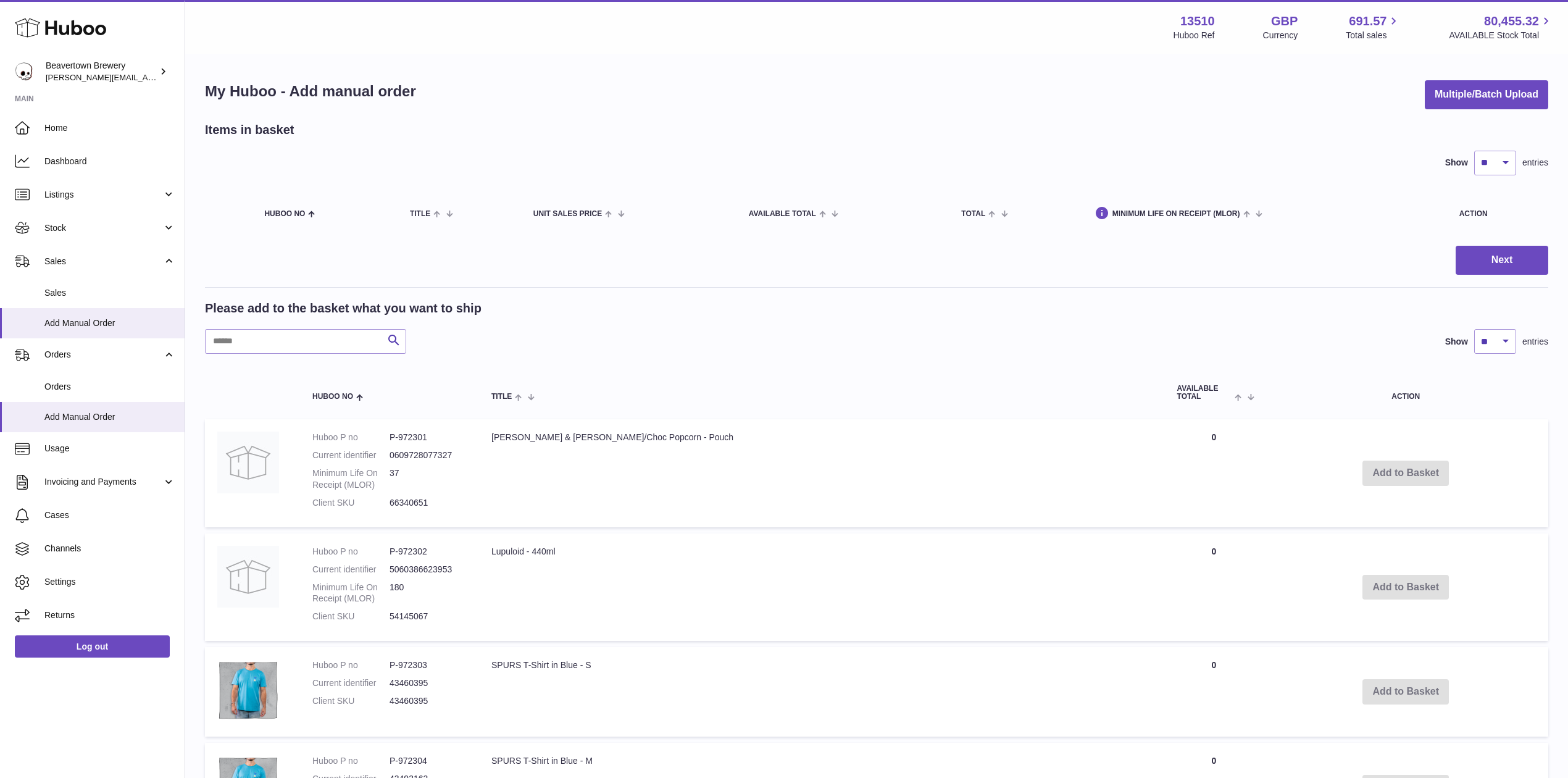
click at [1491, 111] on div "My Huboo - Add manual order Multiple/Batch Upload Items in basket Show ** ** **…" at bounding box center [876, 777] width 1382 height 1442
click at [1491, 104] on button "Multiple/Batch Upload" at bounding box center [1486, 94] width 124 height 29
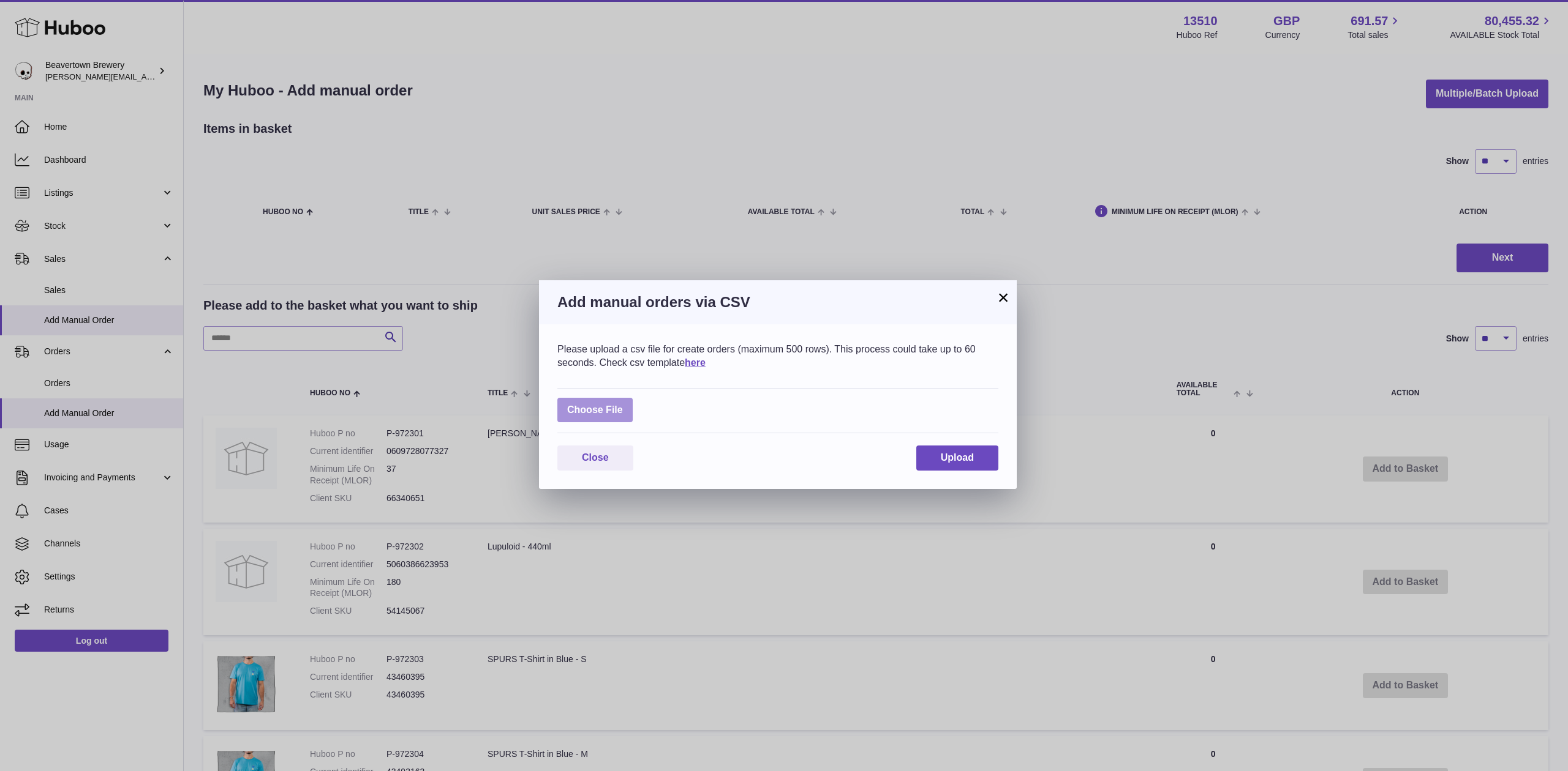
click at [578, 400] on label at bounding box center [594, 410] width 75 height 25
click at [623, 404] on input "file" at bounding box center [623, 404] width 1 height 1
type input "**********"
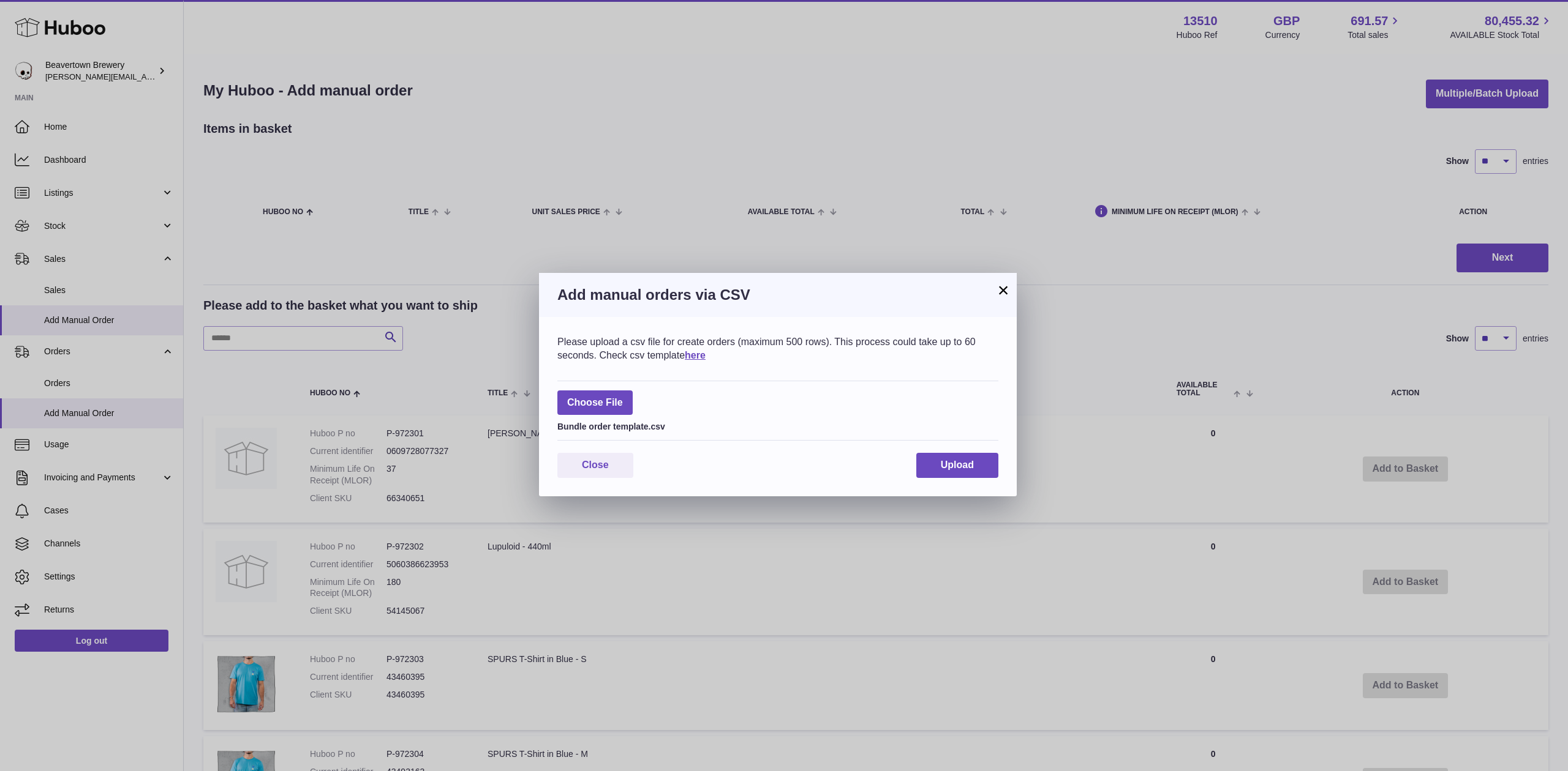
click at [926, 448] on div "Please upload a csv file for create orders (maximum 500 rows). This process cou…" at bounding box center [778, 407] width 478 height 180
click at [934, 456] on button "Upload" at bounding box center [957, 465] width 82 height 25
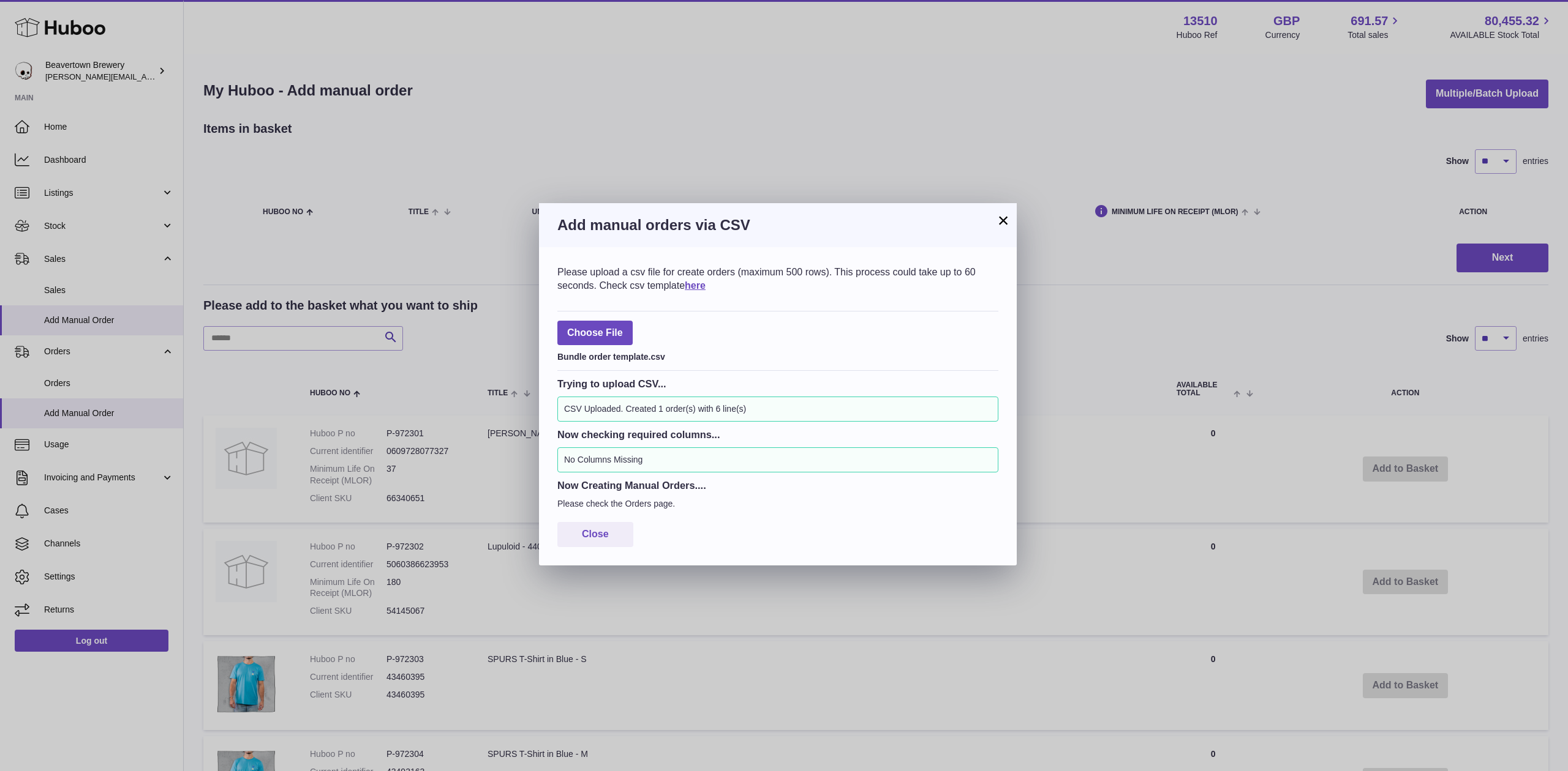
click at [995, 211] on div "Add manual orders via CSV" at bounding box center [778, 225] width 478 height 44
click at [1003, 214] on button "×" at bounding box center [1003, 220] width 15 height 15
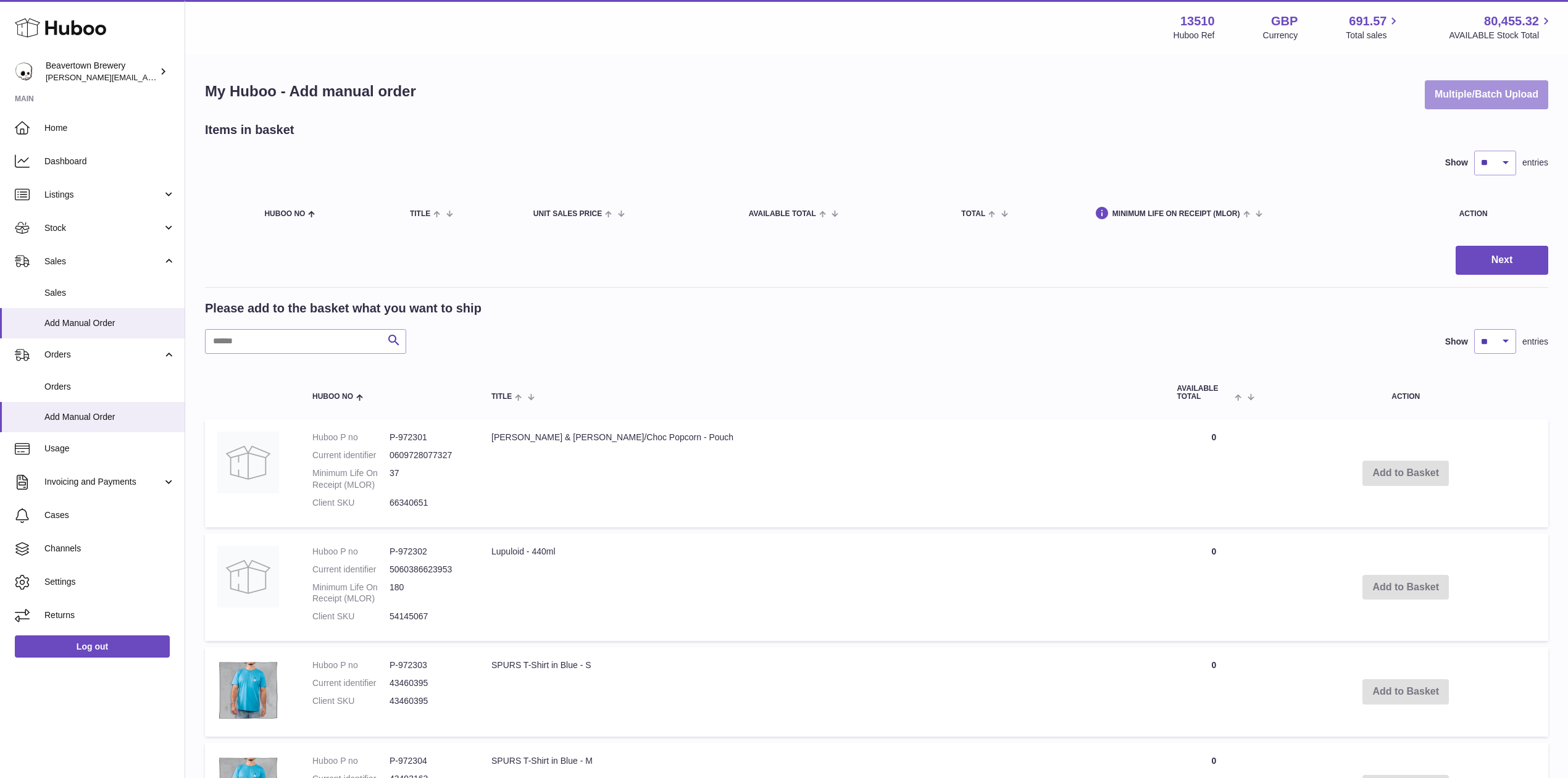
click at [1454, 98] on button "Multiple/Batch Upload" at bounding box center [1486, 94] width 124 height 29
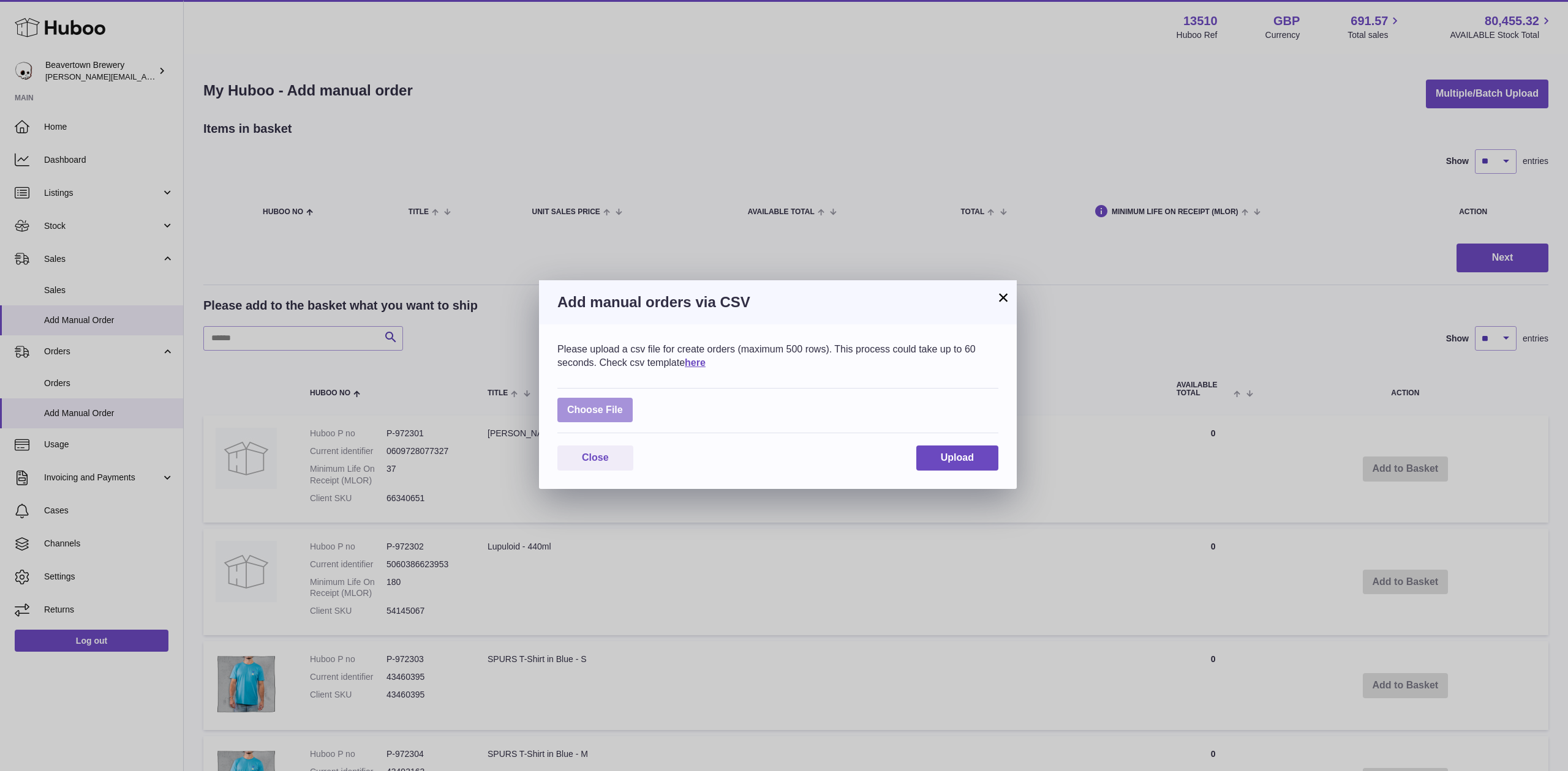
click at [601, 415] on label at bounding box center [594, 410] width 75 height 25
click at [623, 405] on input "file" at bounding box center [623, 404] width 1 height 1
type input "**********"
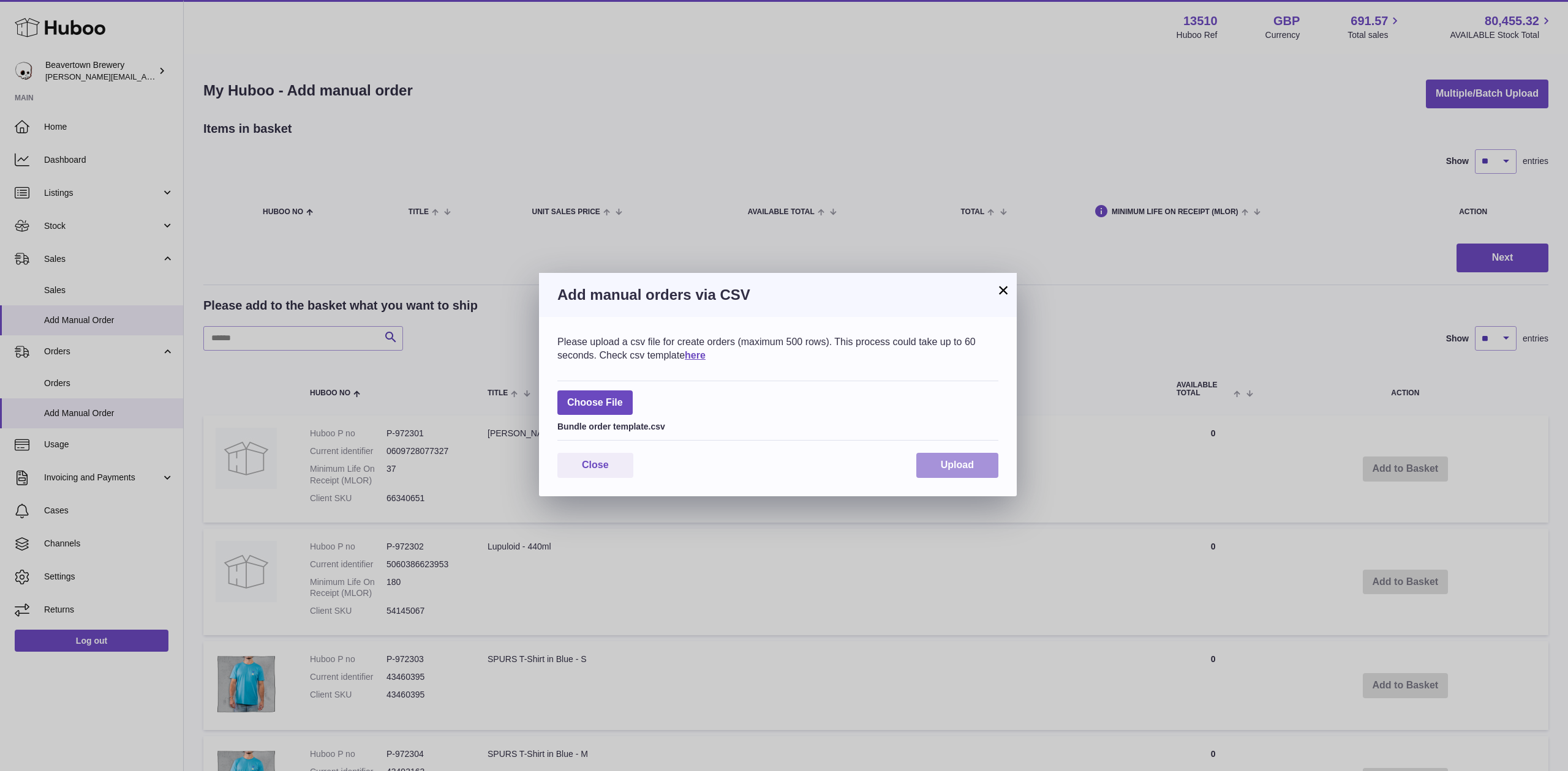
click at [916, 455] on button "Upload" at bounding box center [957, 465] width 82 height 25
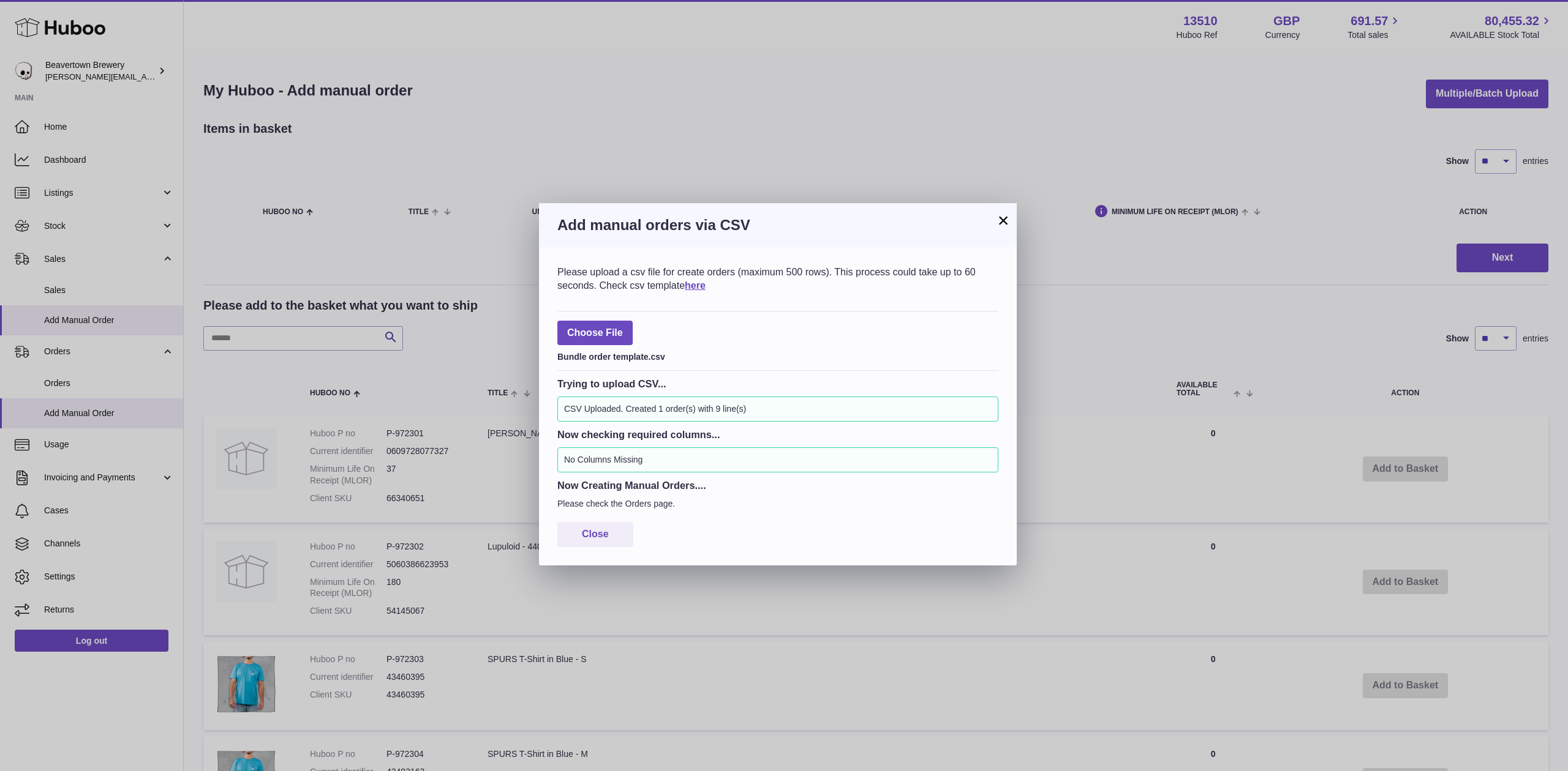
click at [988, 233] on h3 "Add manual orders via CSV" at bounding box center [777, 225] width 441 height 20
click at [997, 225] on button "×" at bounding box center [1003, 220] width 15 height 15
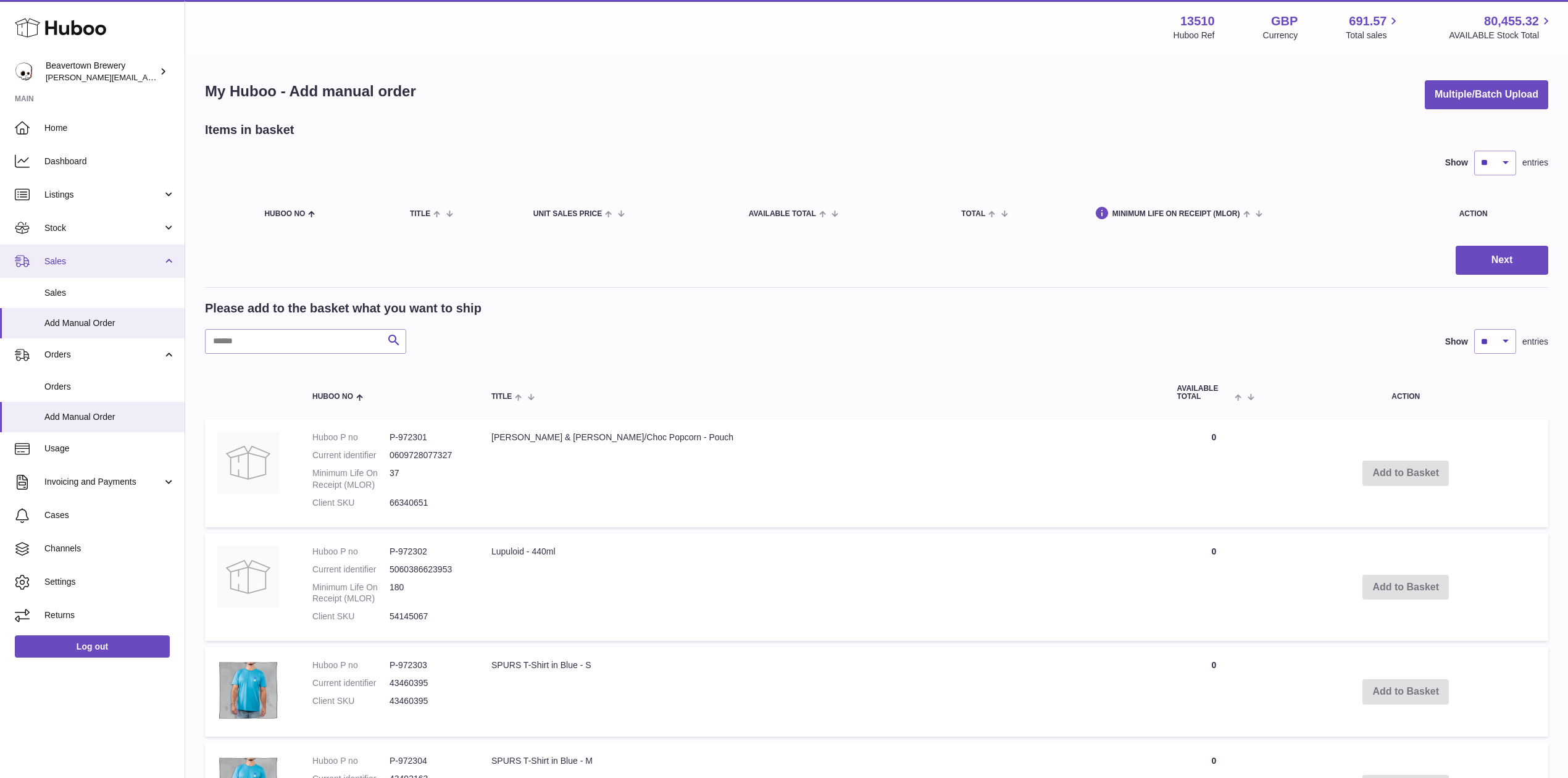
click at [92, 272] on link "Sales" at bounding box center [92, 261] width 184 height 34
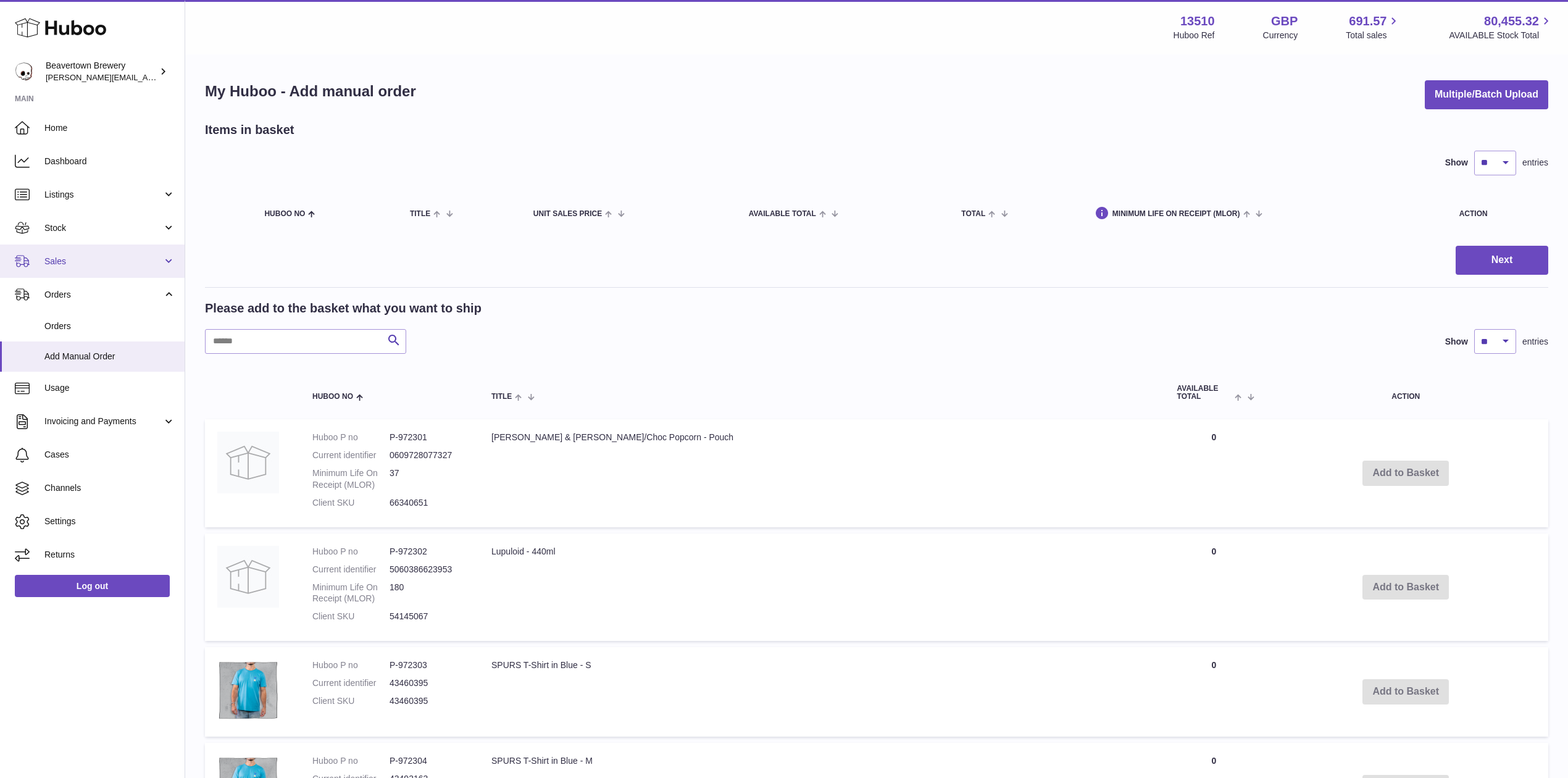
click at [83, 273] on link "Sales" at bounding box center [92, 261] width 184 height 34
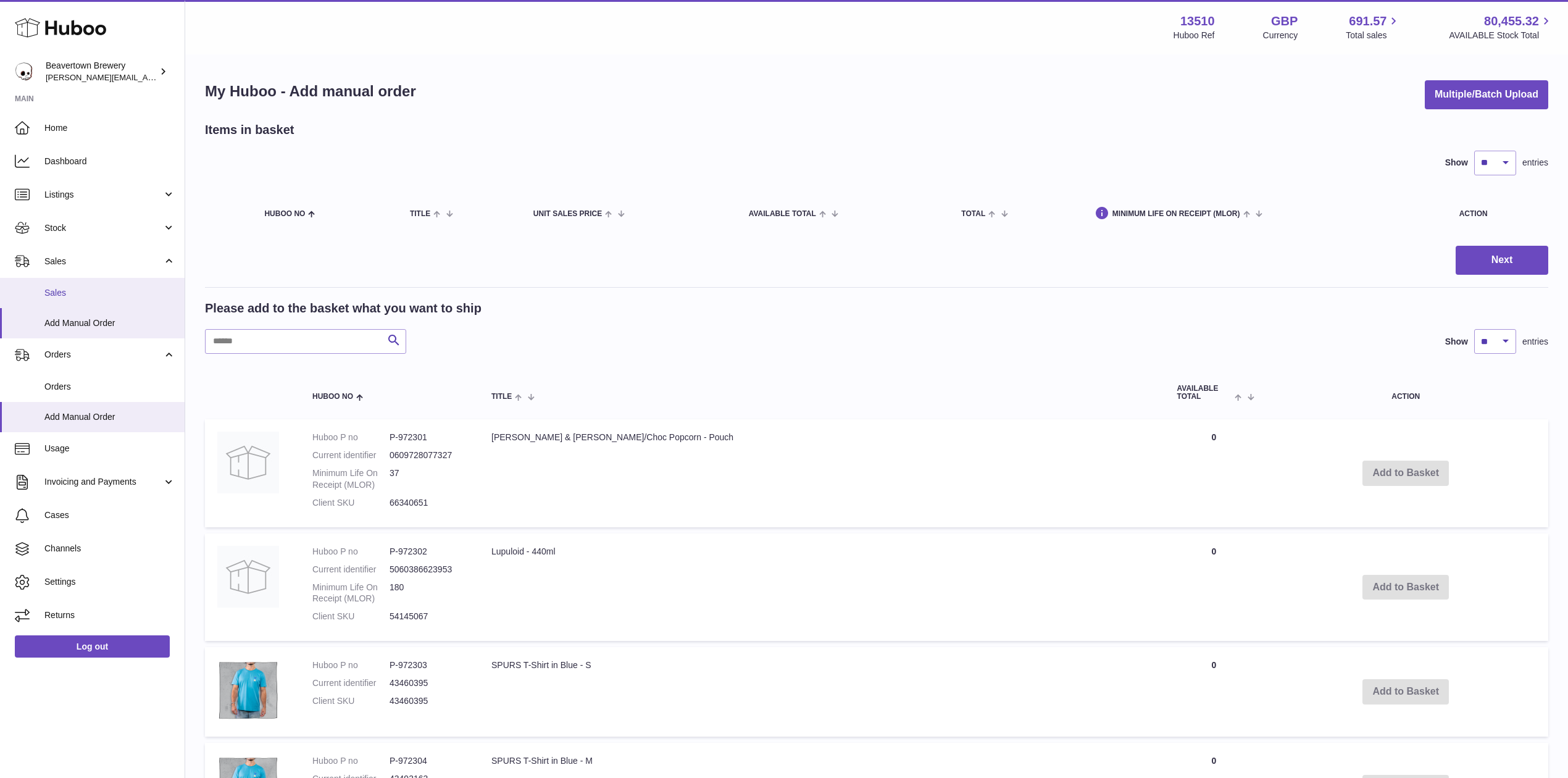
click at [79, 282] on link "Sales" at bounding box center [92, 293] width 184 height 30
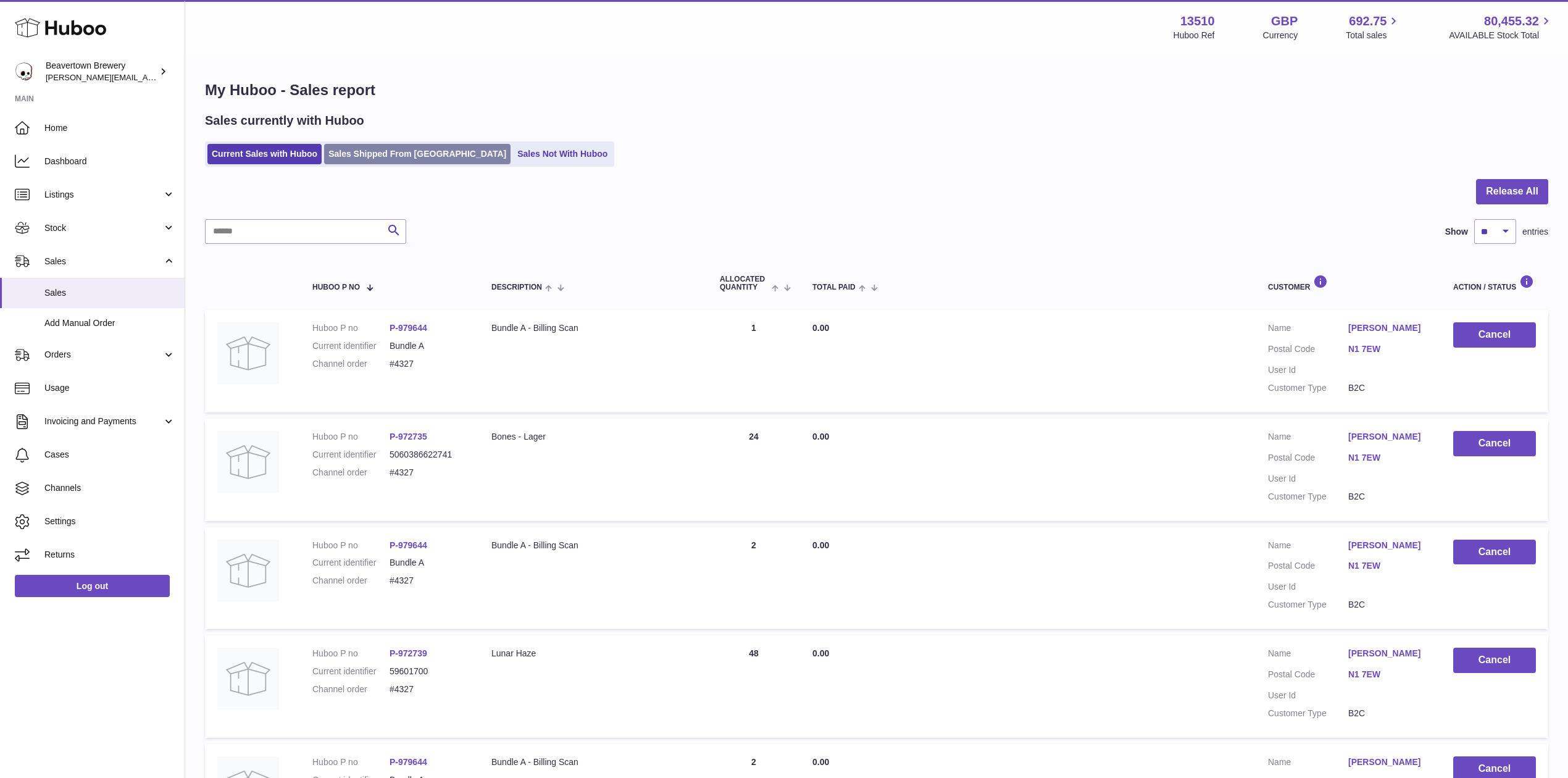
click at [406, 144] on link "Sales Shipped From [GEOGRAPHIC_DATA]" at bounding box center [417, 153] width 186 height 20
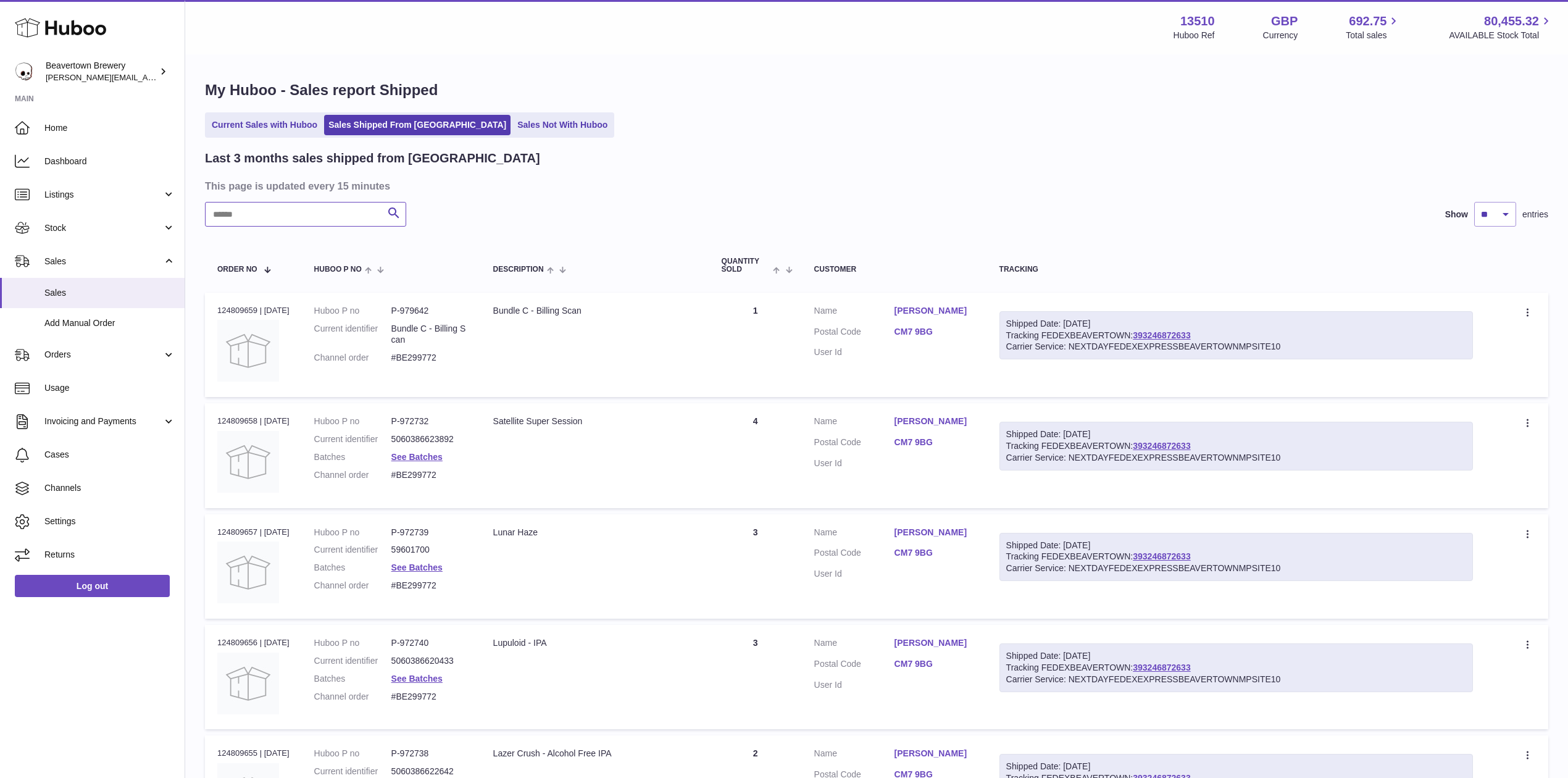
click at [316, 220] on input "text" at bounding box center [305, 214] width 201 height 25
paste input "*****"
type input "*****"
